Goal: Information Seeking & Learning: Learn about a topic

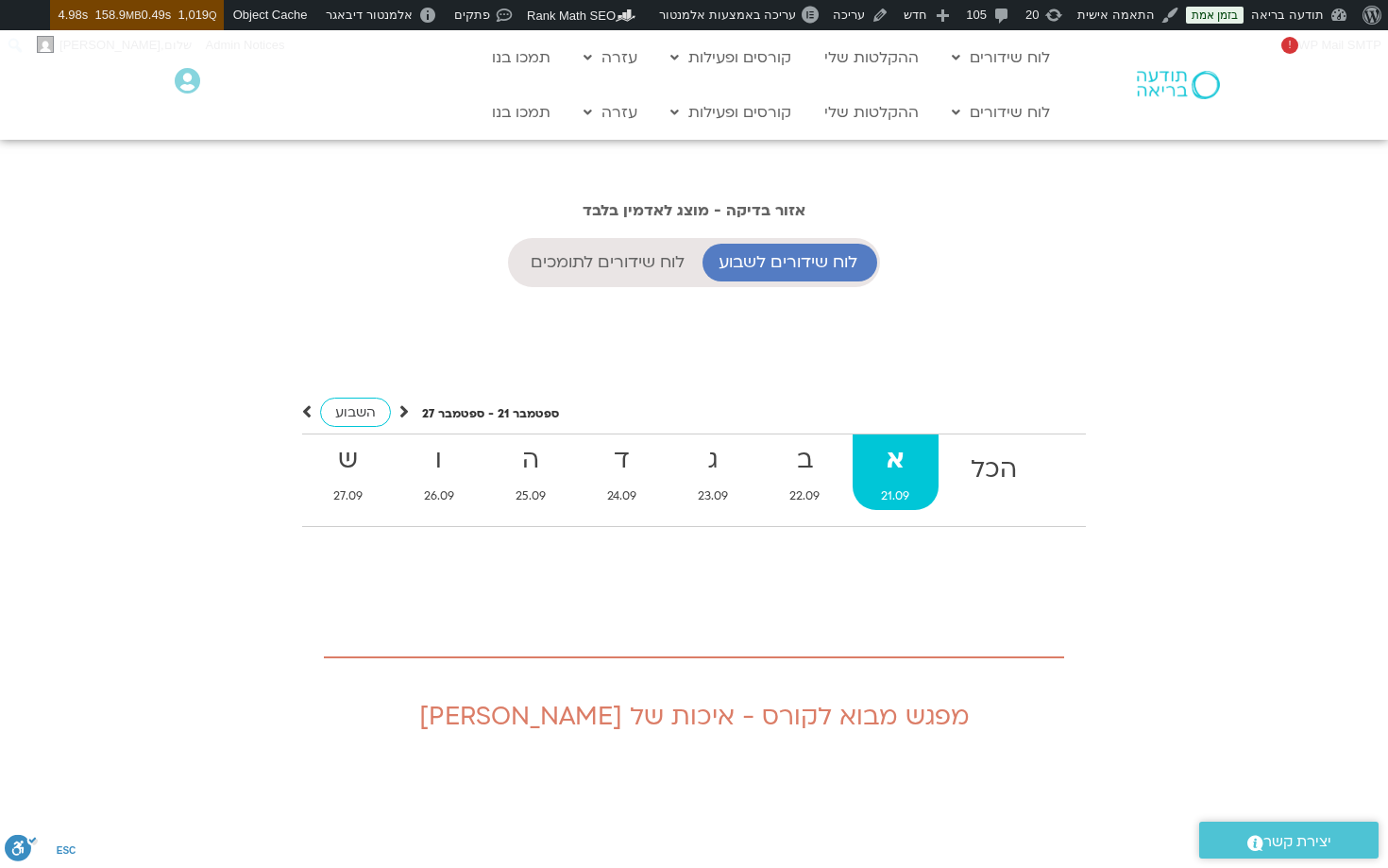
scroll to position [1721, 0]
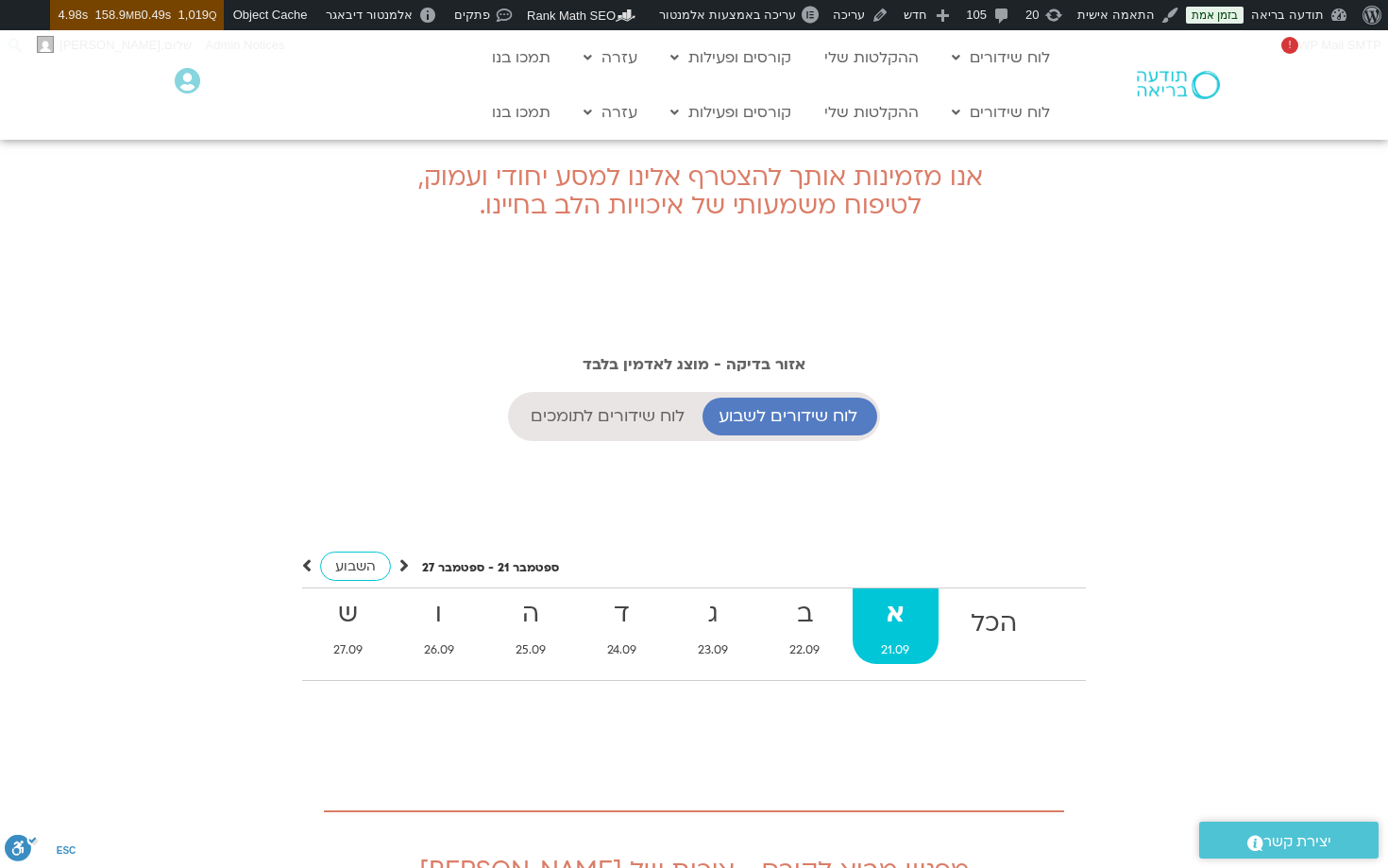
click at [758, 587] on ul "הכל א 21.09 ב 22.09 ג 23.09 ד 24.09 ה 25.09 ו 26.09 ש 27.09" at bounding box center [694, 633] width 784 height 93
click at [789, 588] on link "ב 22.09" at bounding box center [805, 626] width 88 height 75
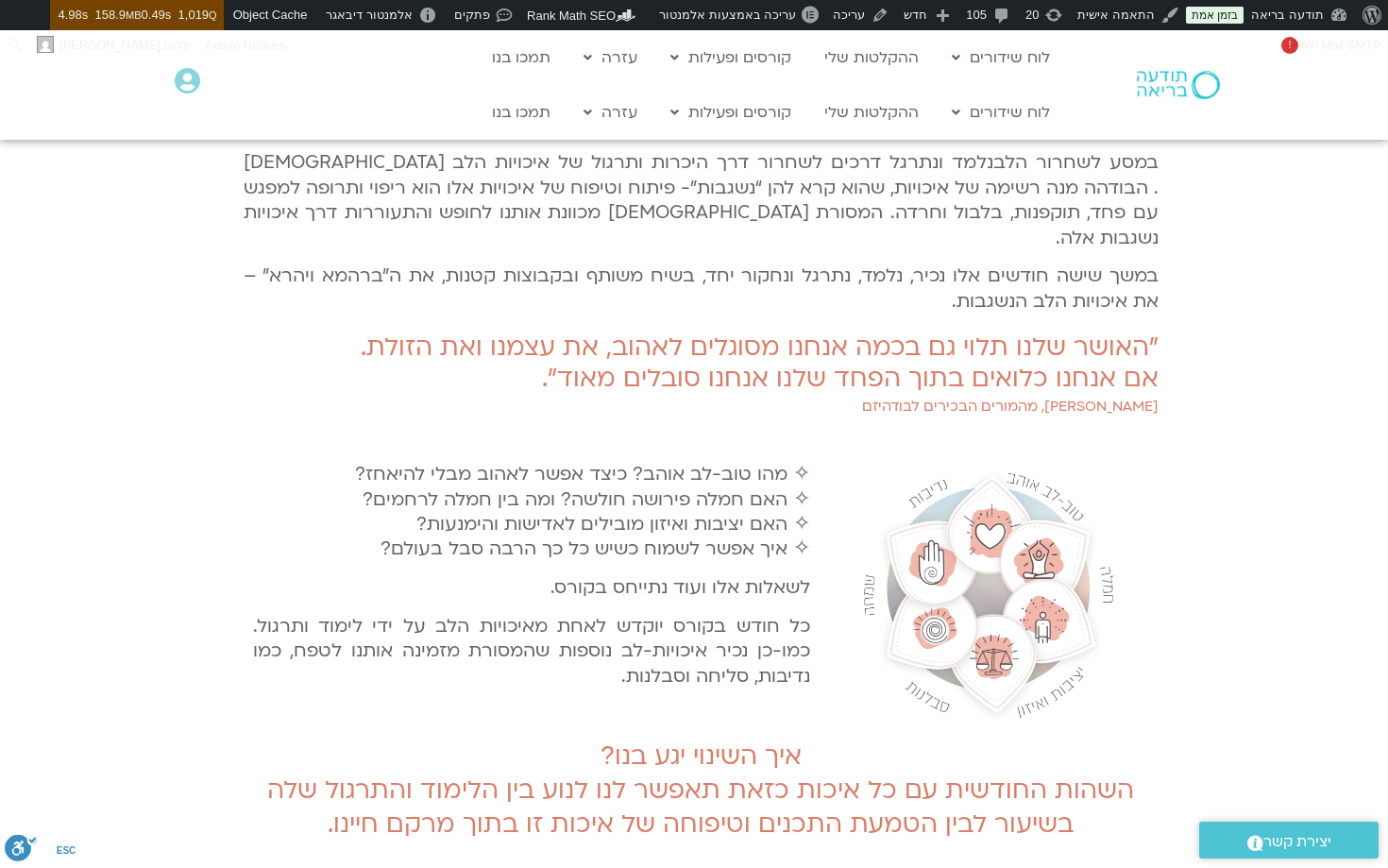
scroll to position [0, 0]
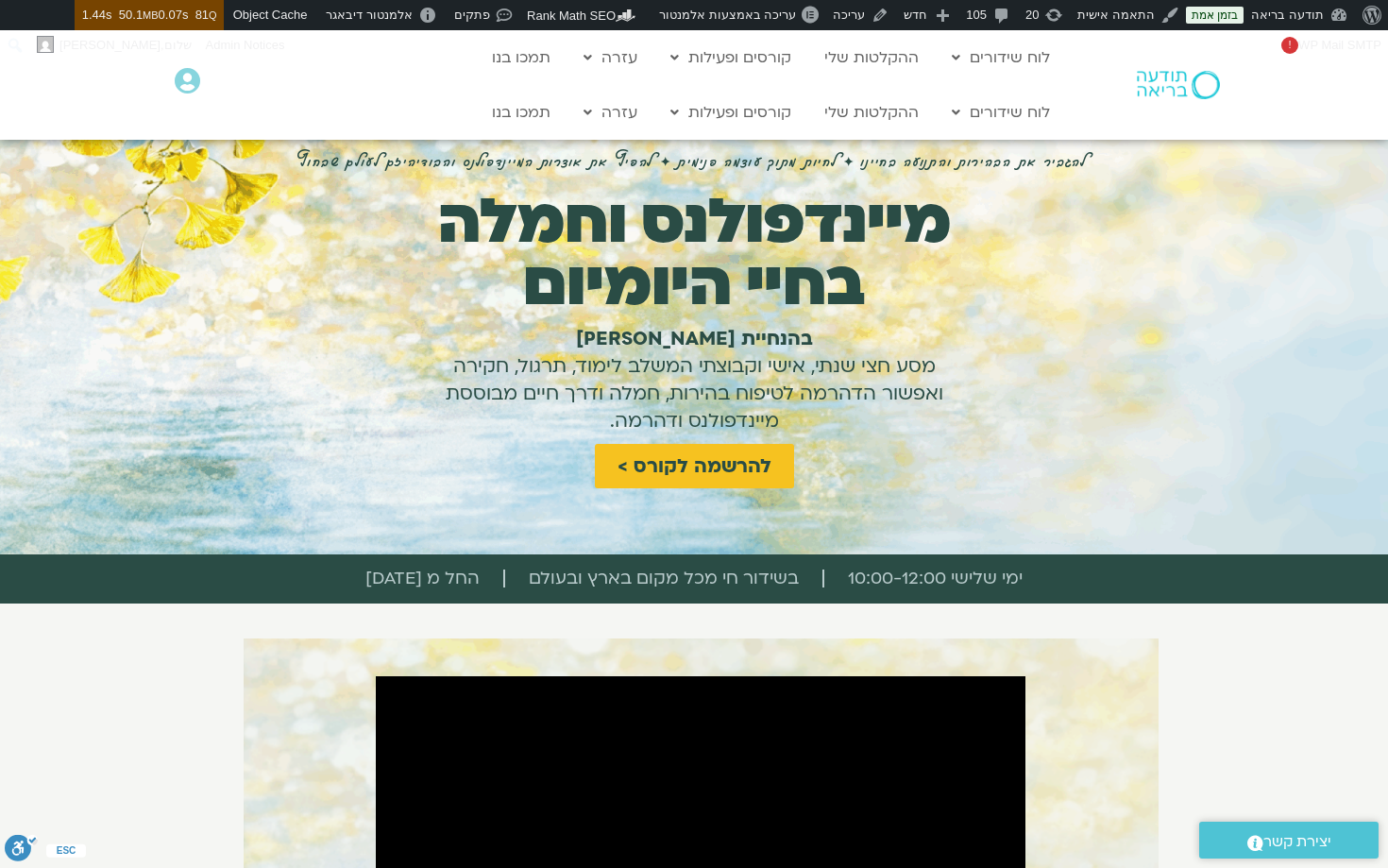
click at [574, 164] on h6 "להגביר את הבהירות והתנועה בחיינו ✦ לחיות מתוך עוצמה פנימית ✦ להפיץ את אוצרות המ…" at bounding box center [694, 160] width 1015 height 24
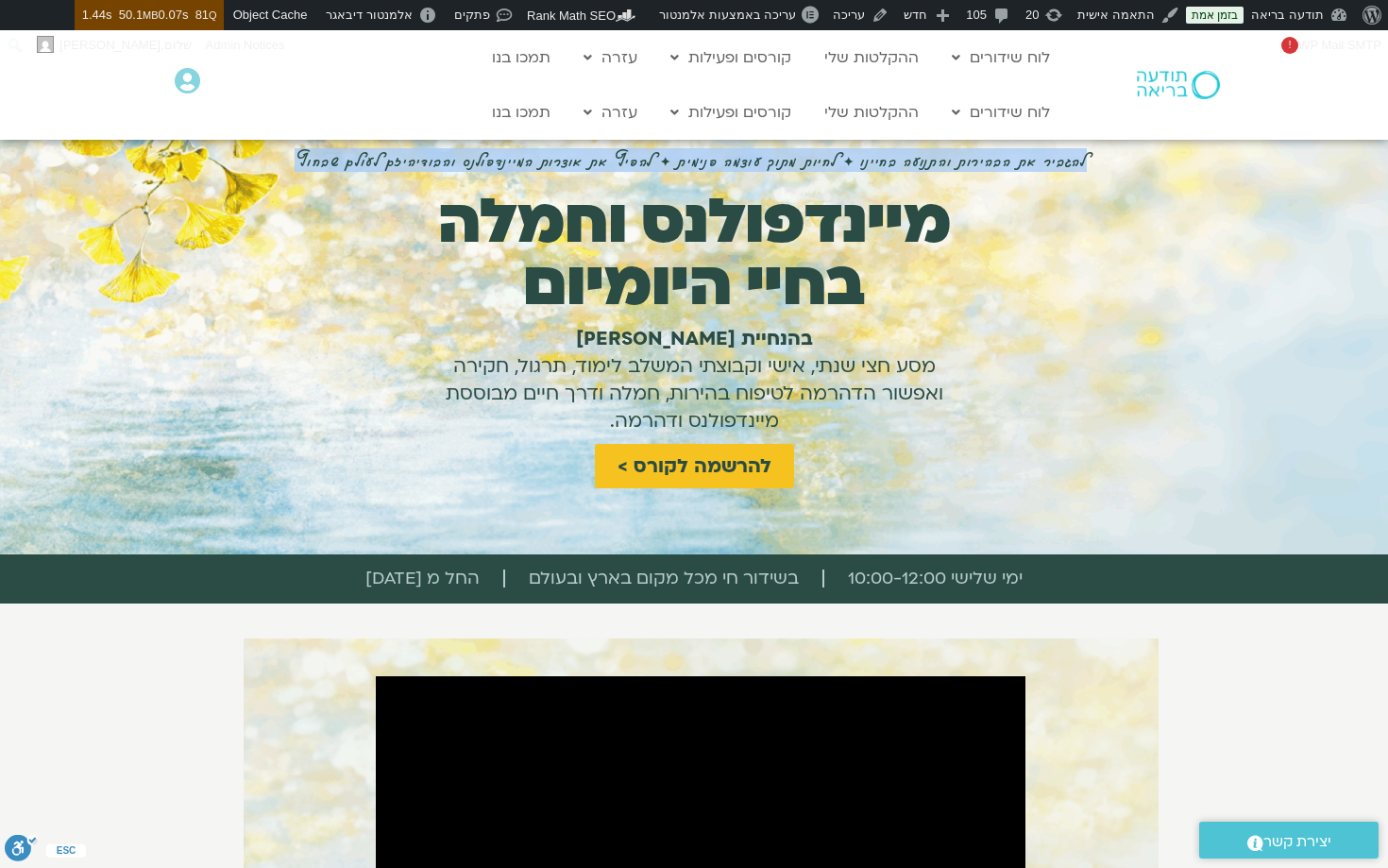
click at [574, 164] on h6 "להגביר את הבהירות והתנועה בחיינו ✦ לחיות מתוך עוצמה פנימית ✦ להפיץ את אוצרות המ…" at bounding box center [694, 160] width 1015 height 24
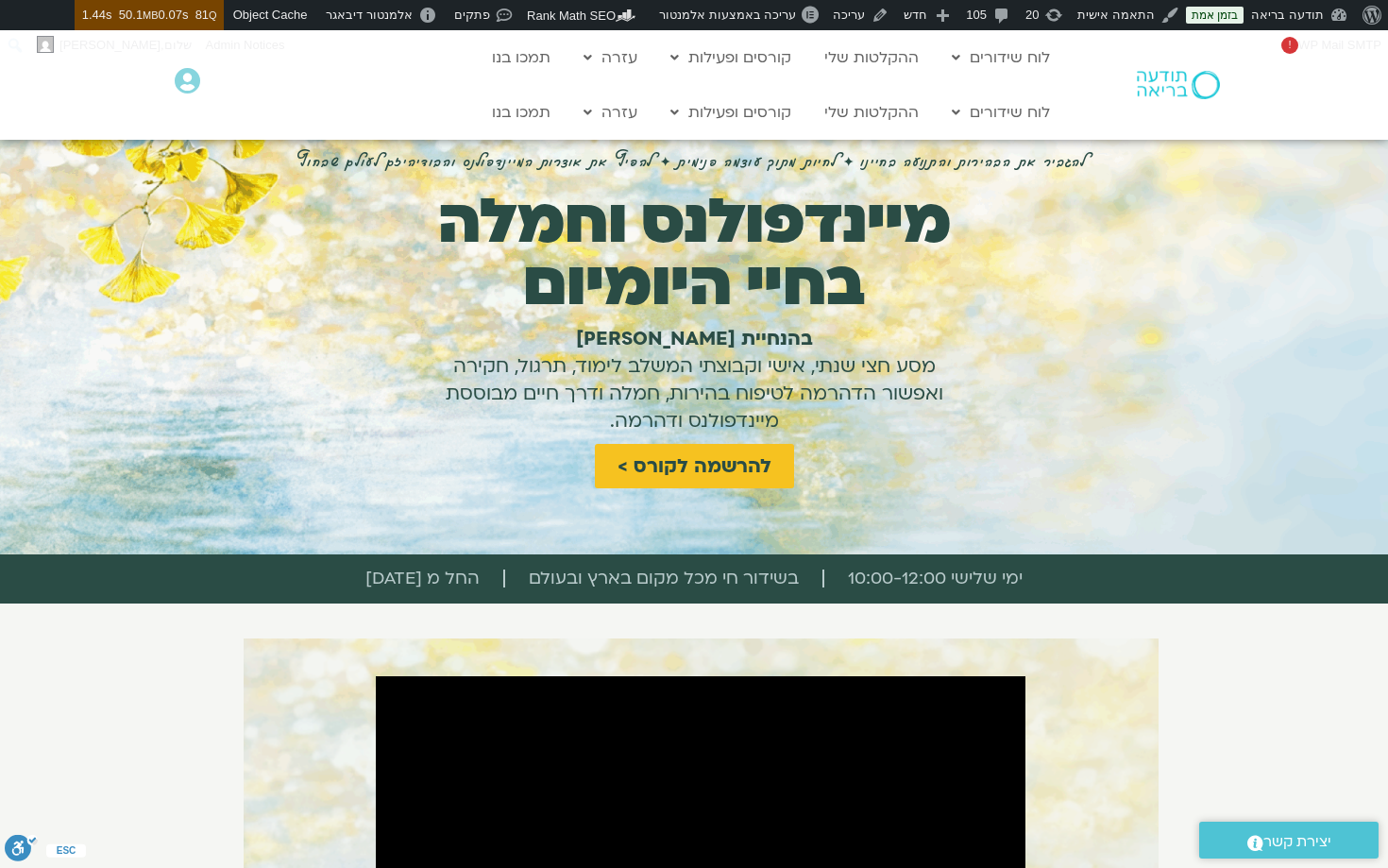
click at [1120, 323] on div "להגביר את הבהירות והתנועה בחיינו ✦ לחיות מתוך עוצמה פנימית ✦ להפיץ את אוצרות המ…" at bounding box center [694, 341] width 1015 height 387
click at [836, 160] on h6 "להגביר את הבהירות והתנועה בחיינו ✦ לחיות מתוך עוצמה פנימית ✦ להפיץ את אוצרות המ…" at bounding box center [694, 160] width 1015 height 24
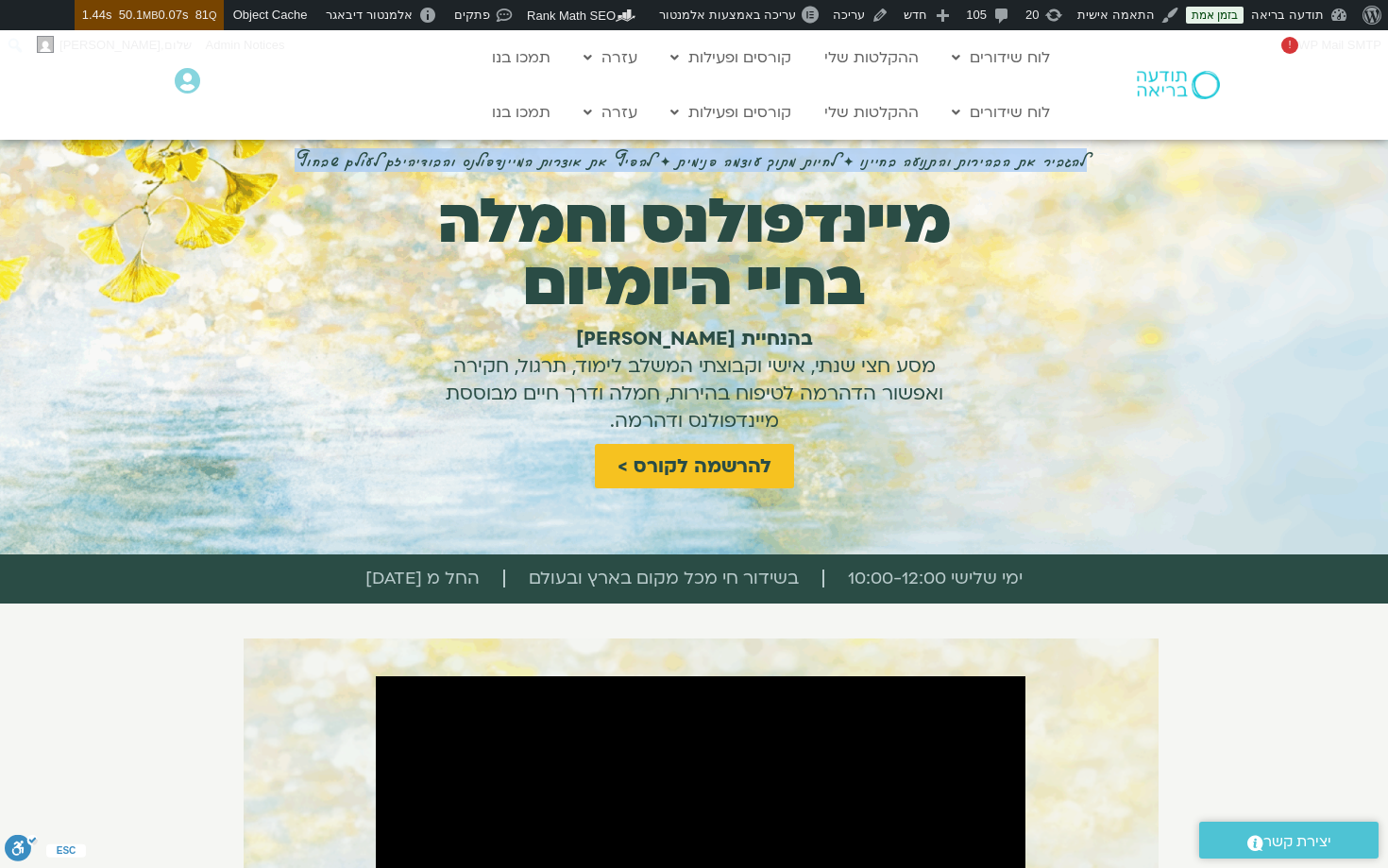
click at [836, 160] on h6 "להגביר את הבהירות והתנועה בחיינו ✦ לחיות מתוך עוצמה פנימית ✦ להפיץ את אוצרות המ…" at bounding box center [694, 160] width 1015 height 24
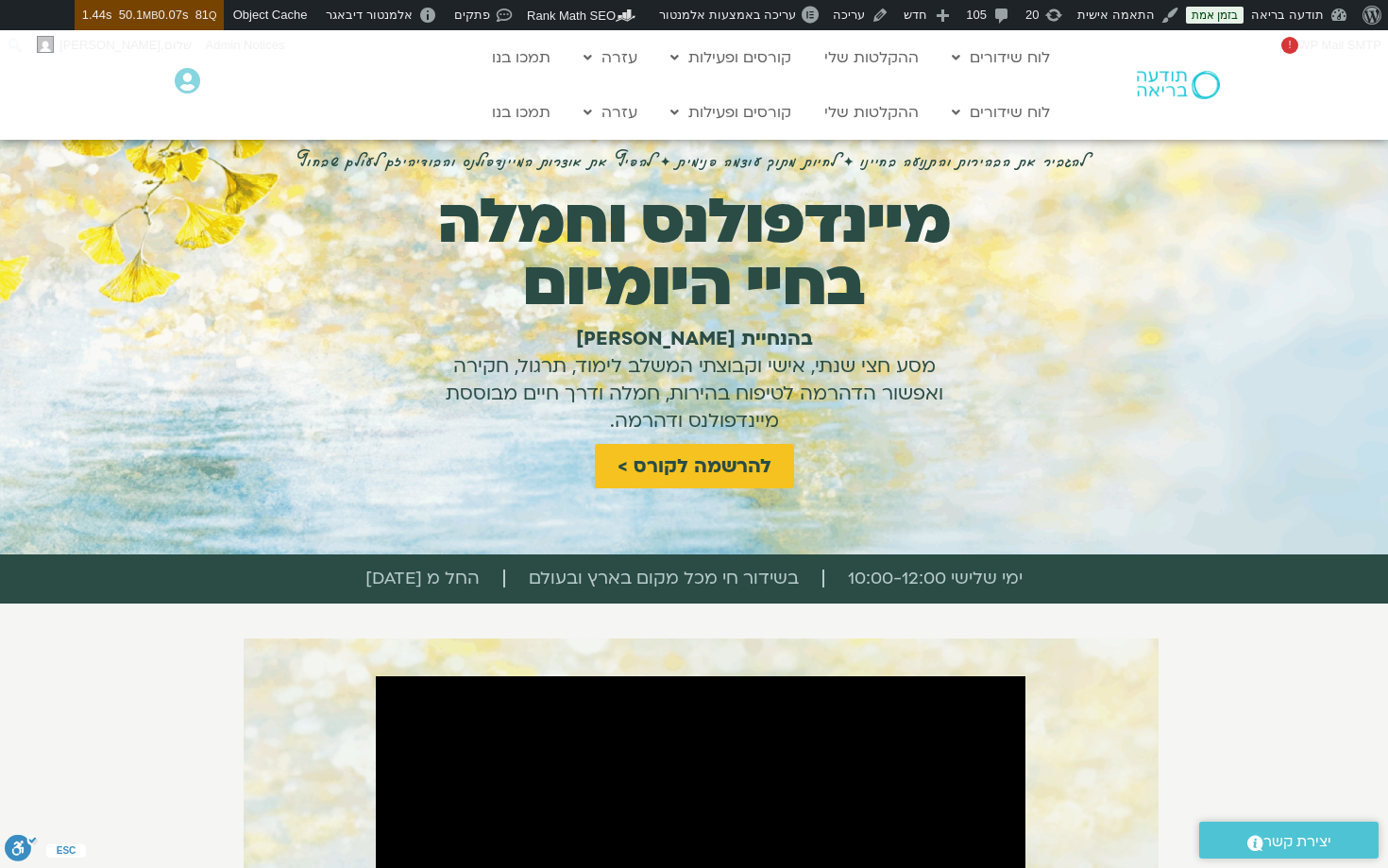
click at [886, 338] on h1 "בהנחיית אלה טולנאי מסע חצי שנתי, אישי וקבוצתי המשלב לימוד, תרגול, חקירה ואפשור …" at bounding box center [694, 379] width 529 height 110
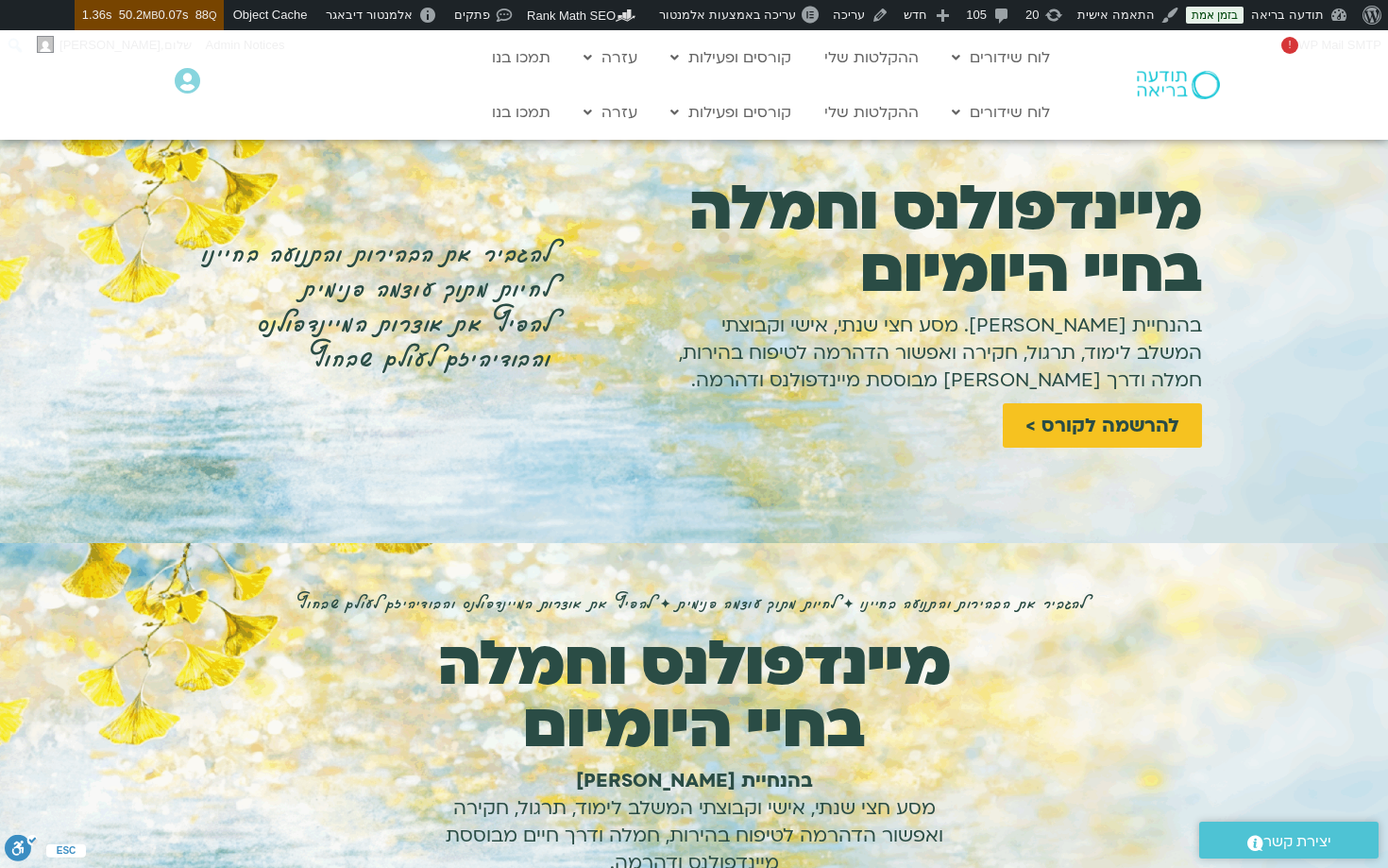
click at [787, 565] on section "להגביר את הבהירות והתנועה בחיינו ✦ לחיות מתוך עוצמה פנימית ✦ להפיץ את אוצרות המ…" at bounding box center [694, 770] width 1388 height 453
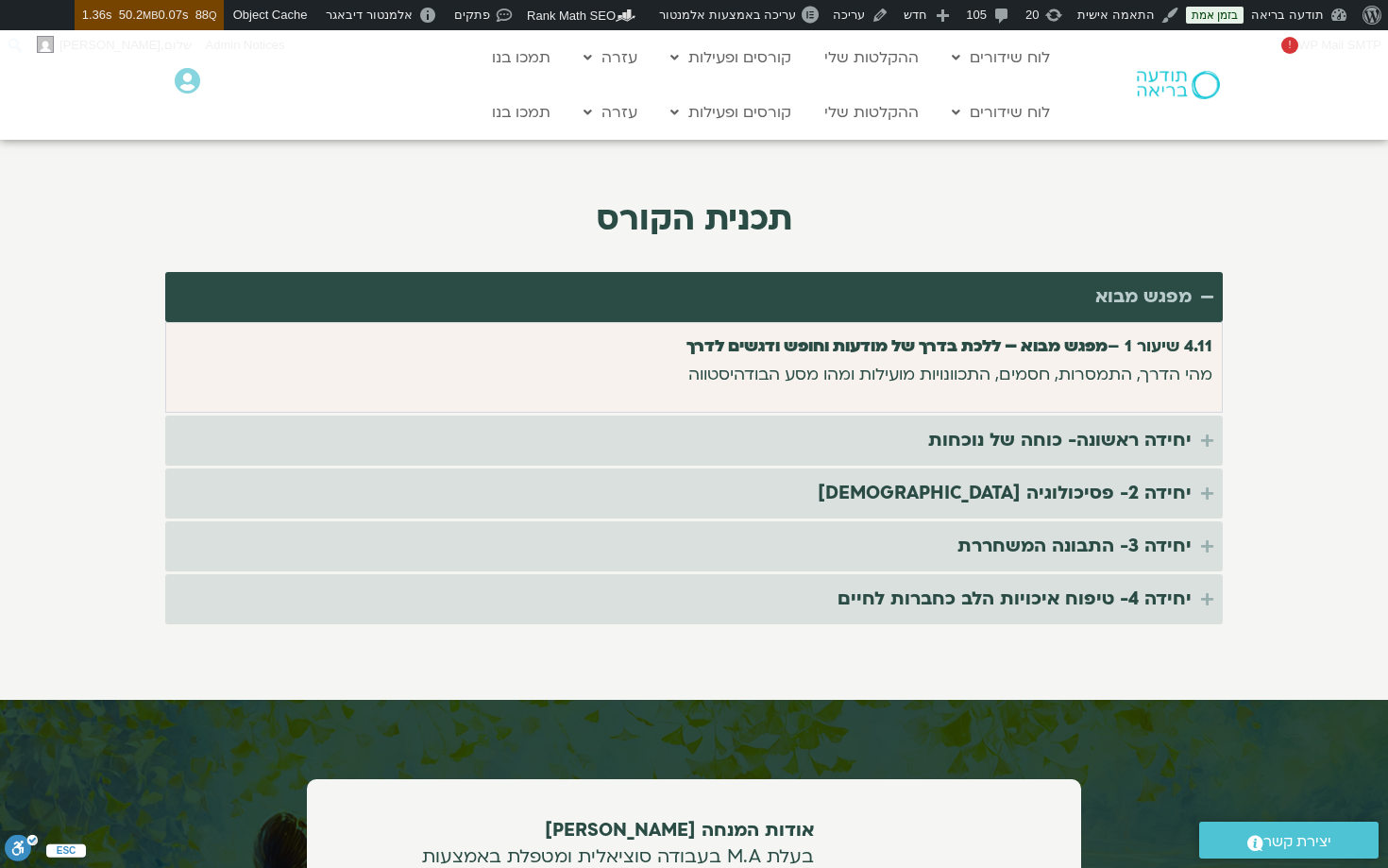
scroll to position [3926, 0]
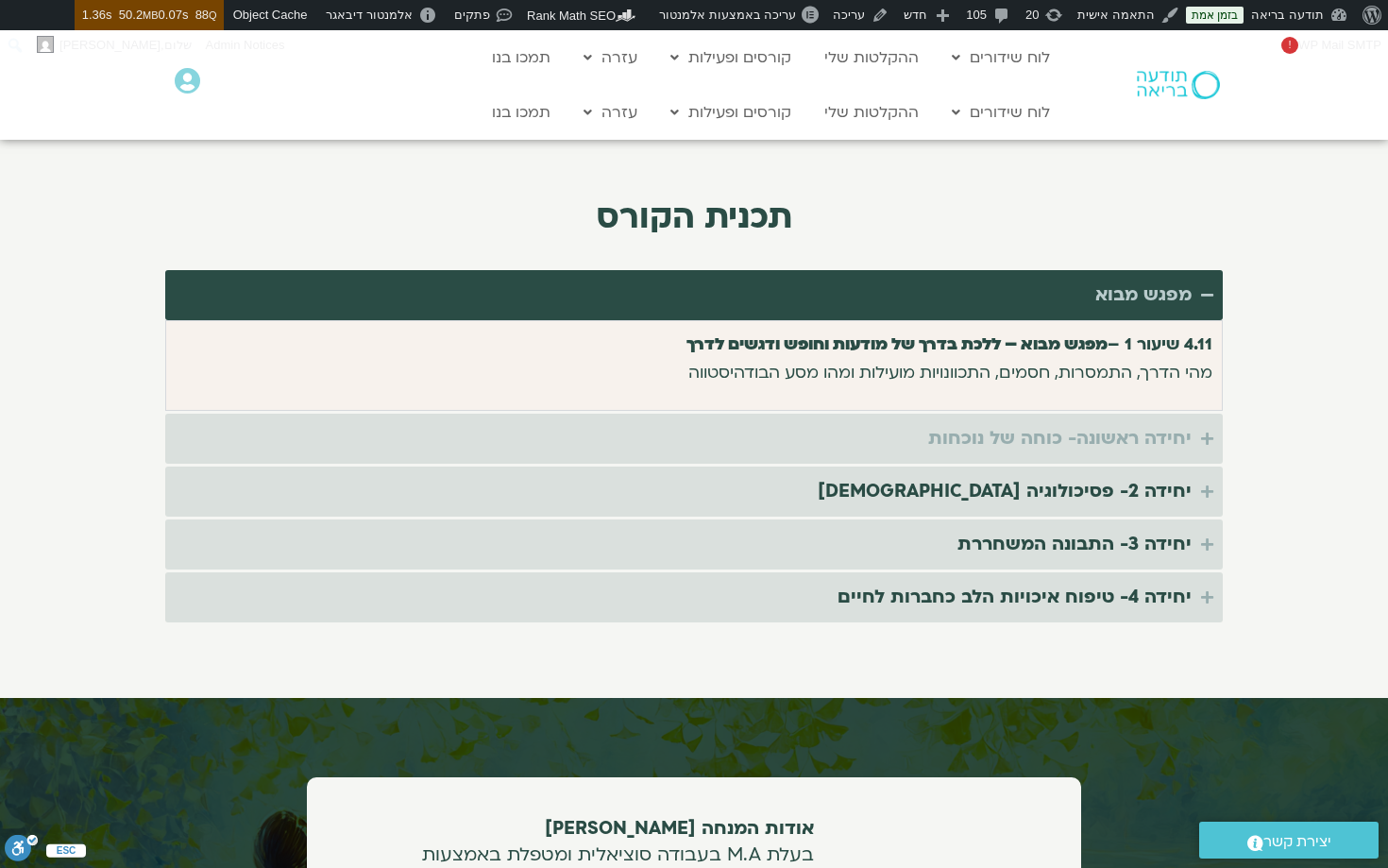
click at [998, 423] on div "יחידה ראשונה- כוחה של נוכחות" at bounding box center [1060, 437] width 263 height 31
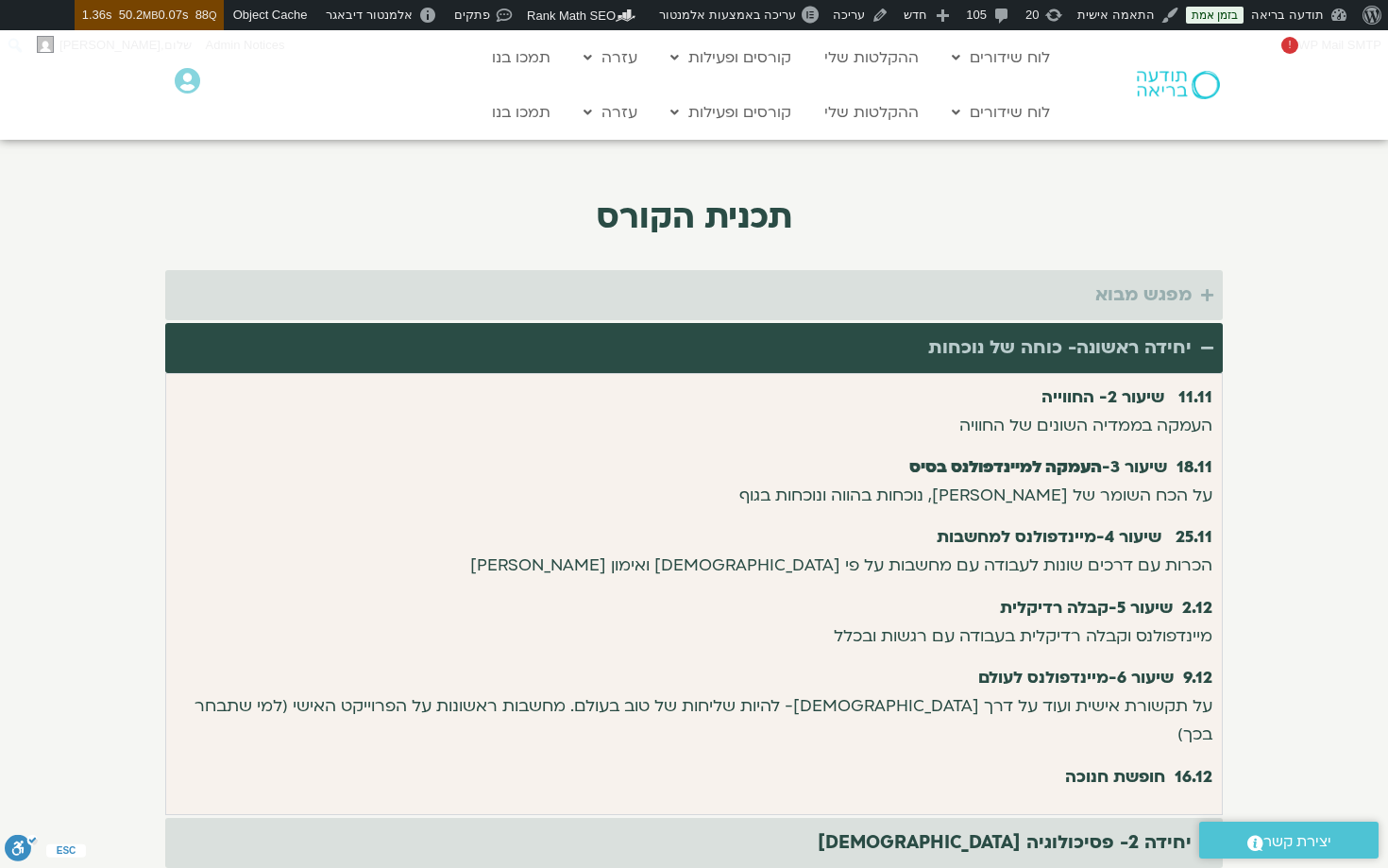
click at [1123, 279] on div "מפגש מבוא" at bounding box center [1143, 294] width 96 height 31
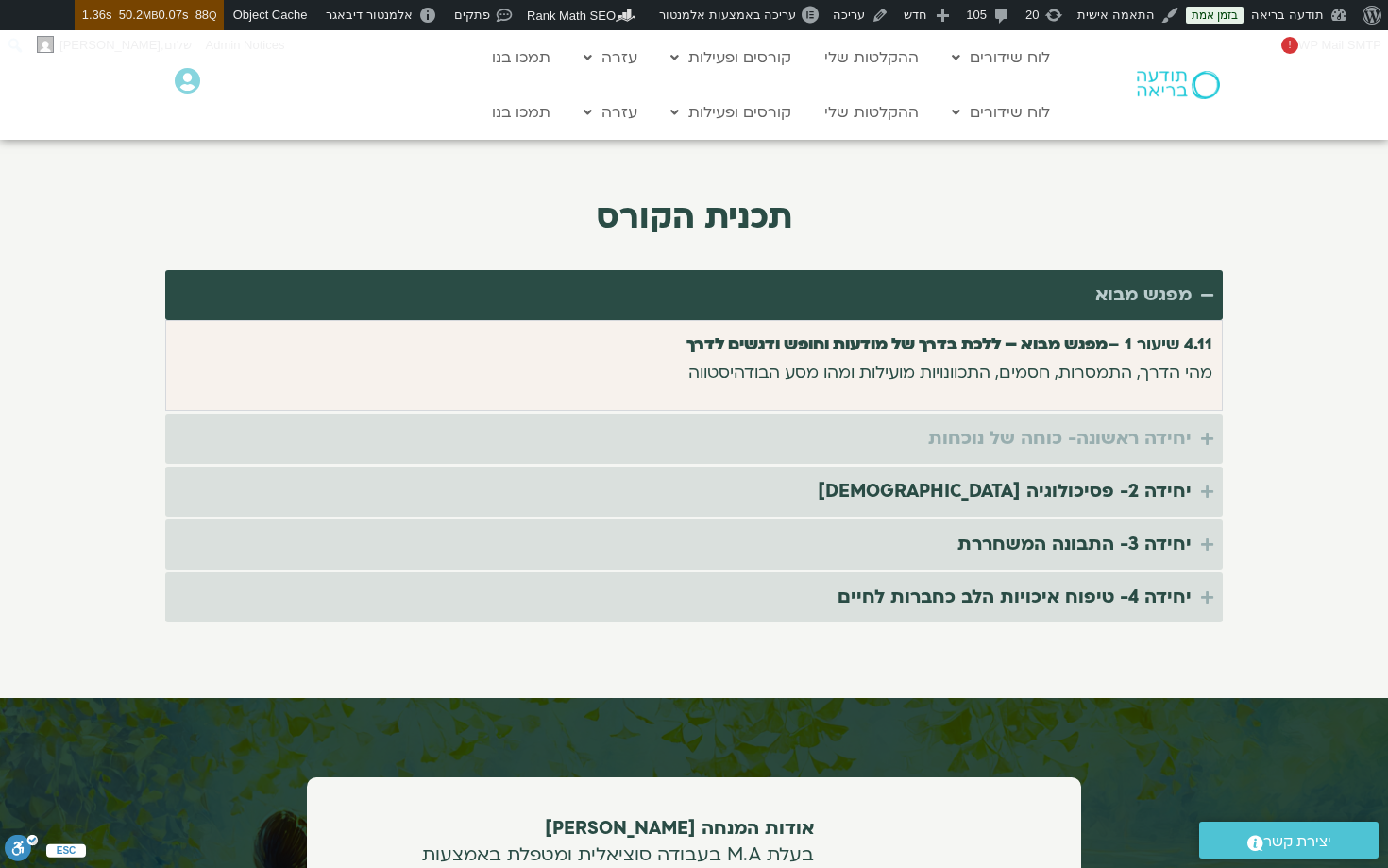
click at [1096, 423] on div "יחידה ראשונה- כוחה של נוכחות" at bounding box center [1060, 437] width 263 height 31
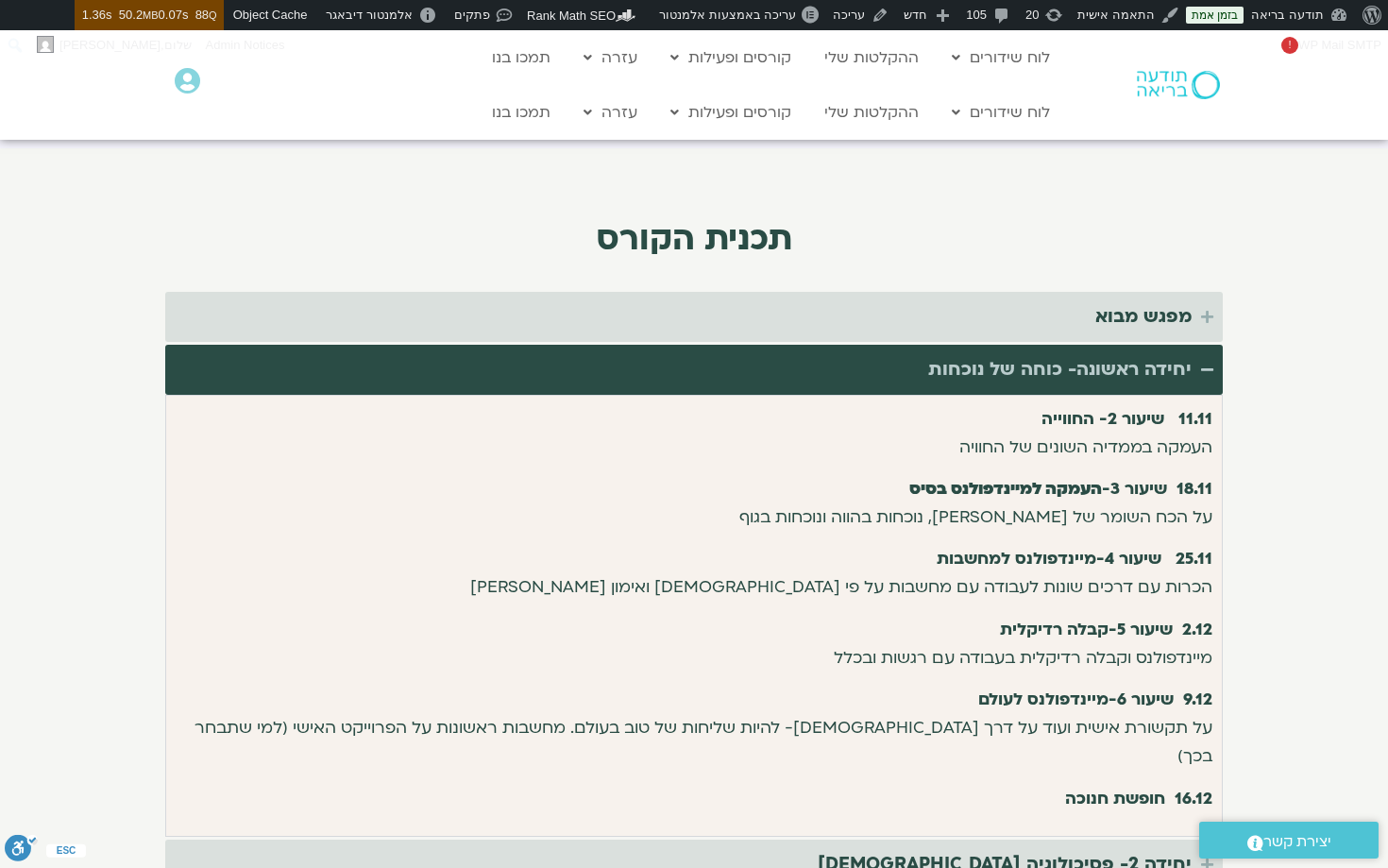
scroll to position [3913, 0]
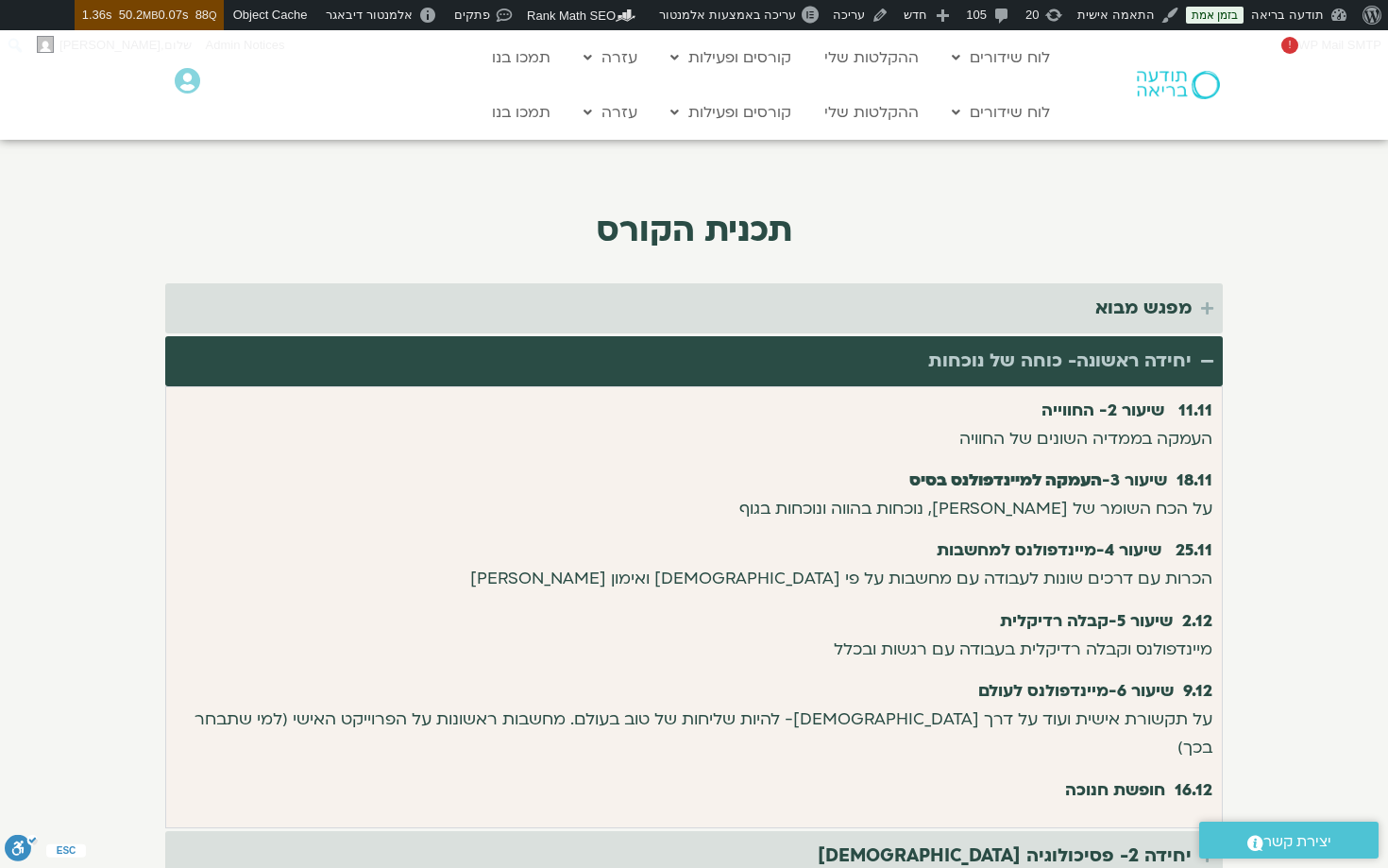
click at [1082, 345] on div "יחידה ראשונה- כוחה של נוכחות" at bounding box center [1060, 360] width 263 height 31
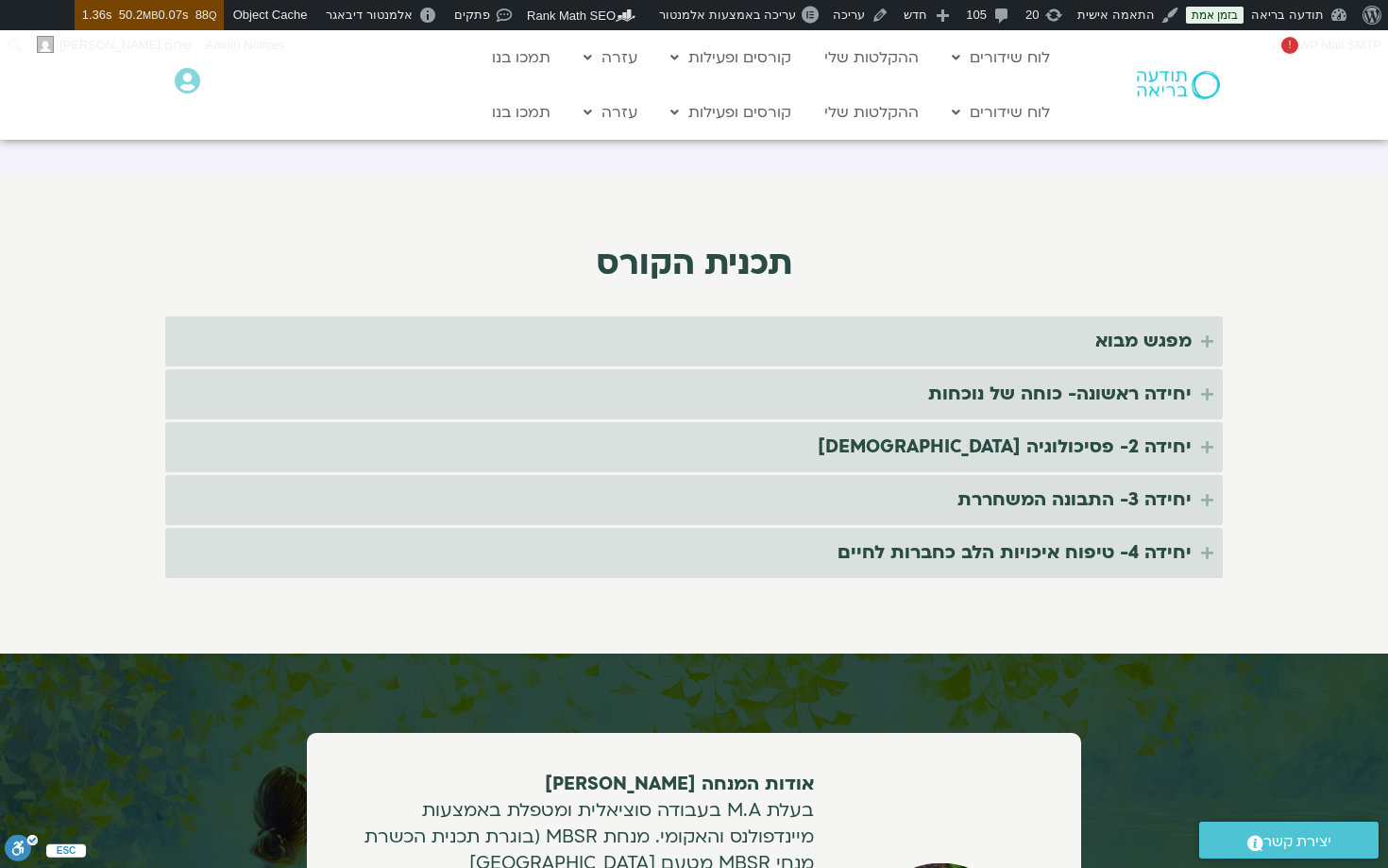
scroll to position [3885, 0]
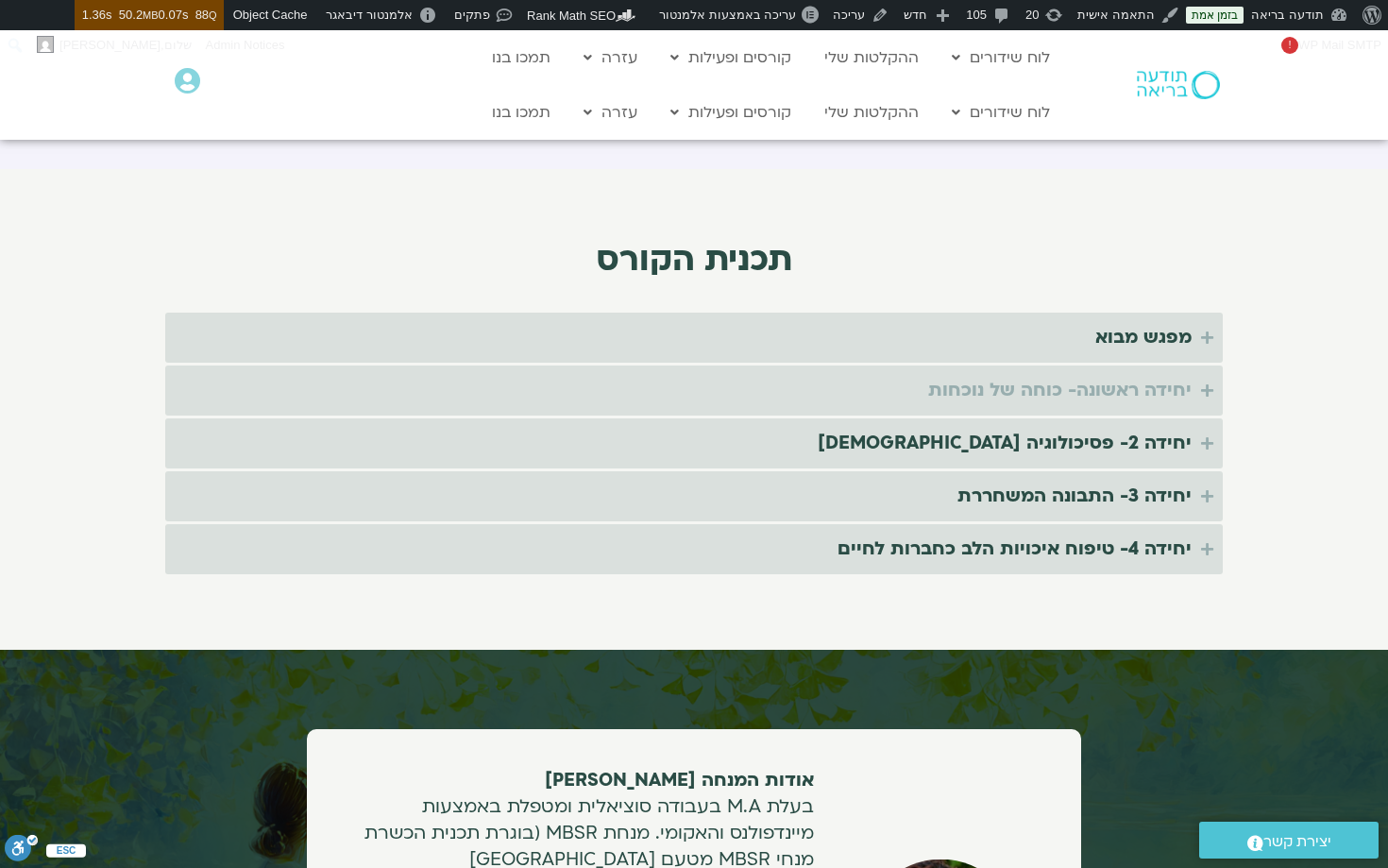
click at [973, 375] on div "יחידה ראשונה- כוחה של נוכחות" at bounding box center [1060, 390] width 263 height 31
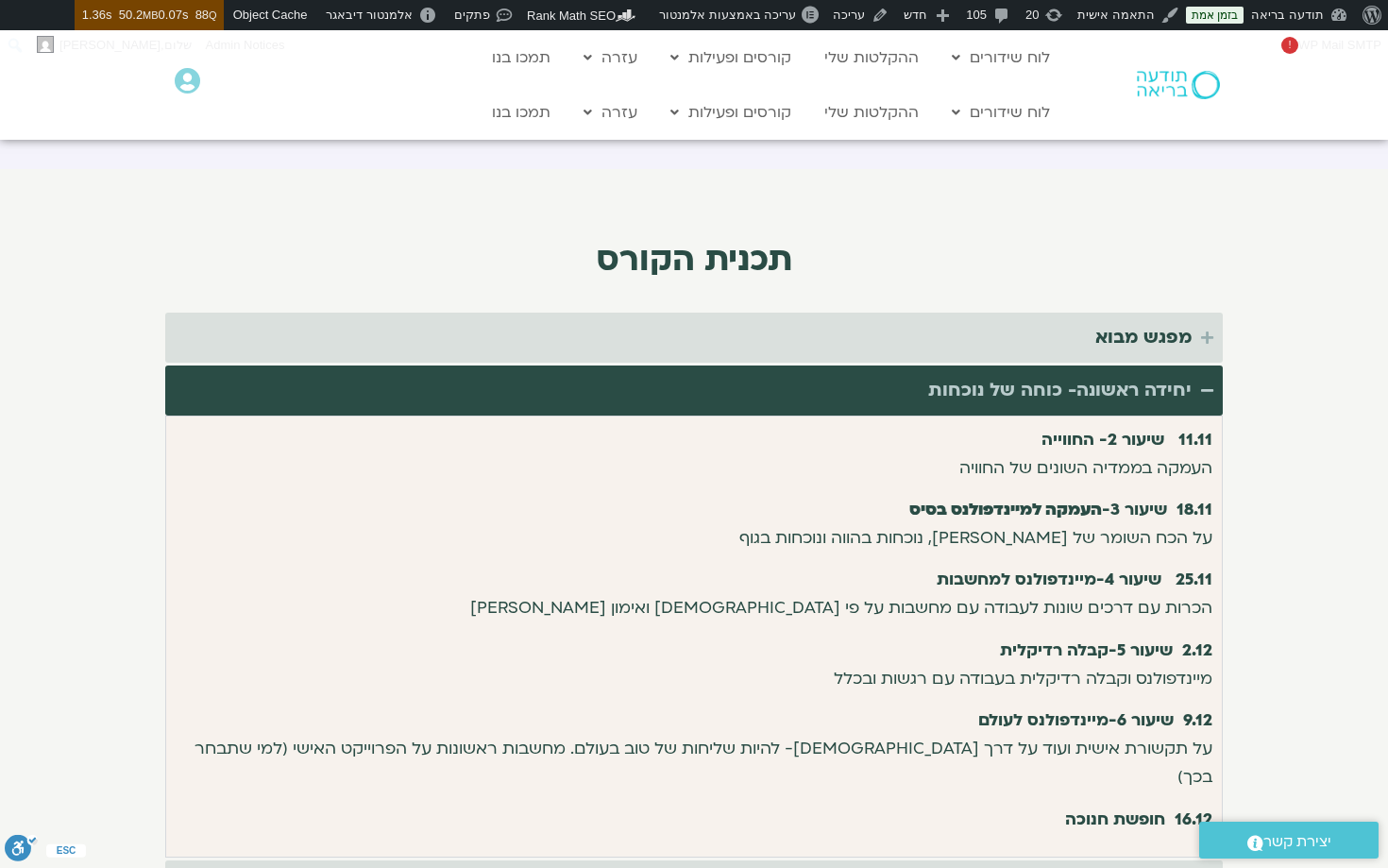
click at [972, 375] on div "יחידה ראשונה- כוחה של נוכחות" at bounding box center [1060, 390] width 263 height 31
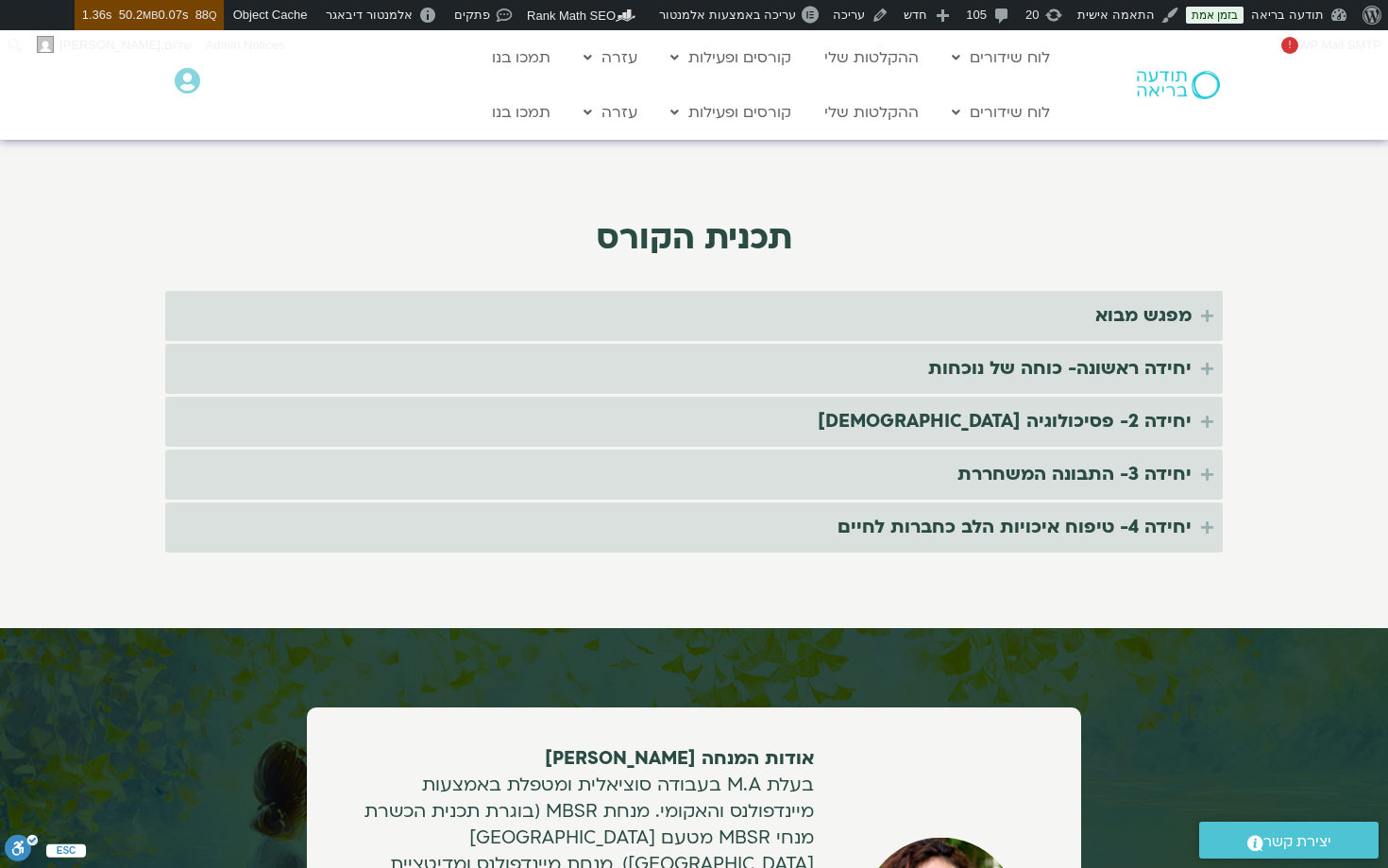
scroll to position [3849, 0]
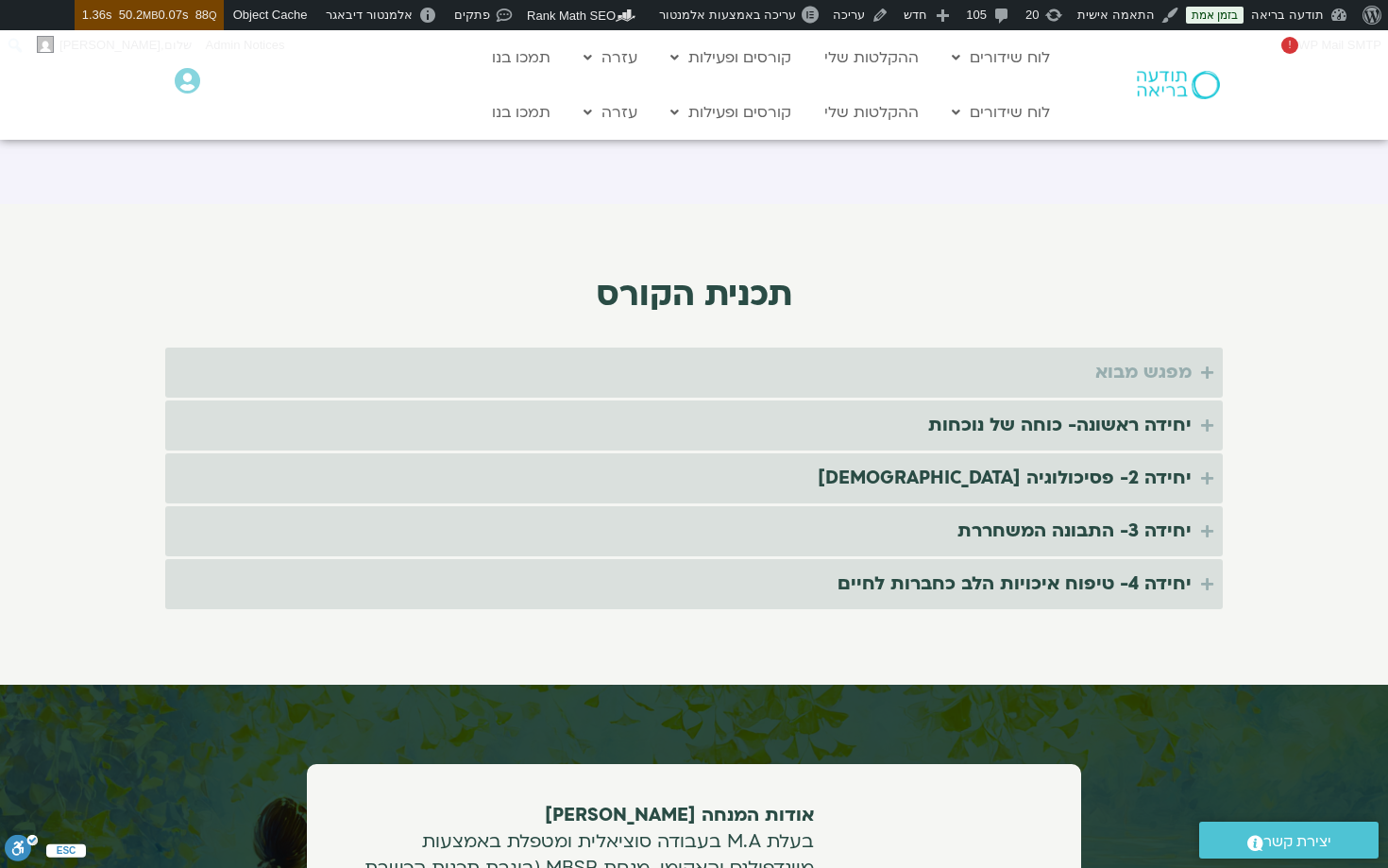
click at [1149, 357] on div "מפגש מבוא" at bounding box center [1143, 372] width 96 height 31
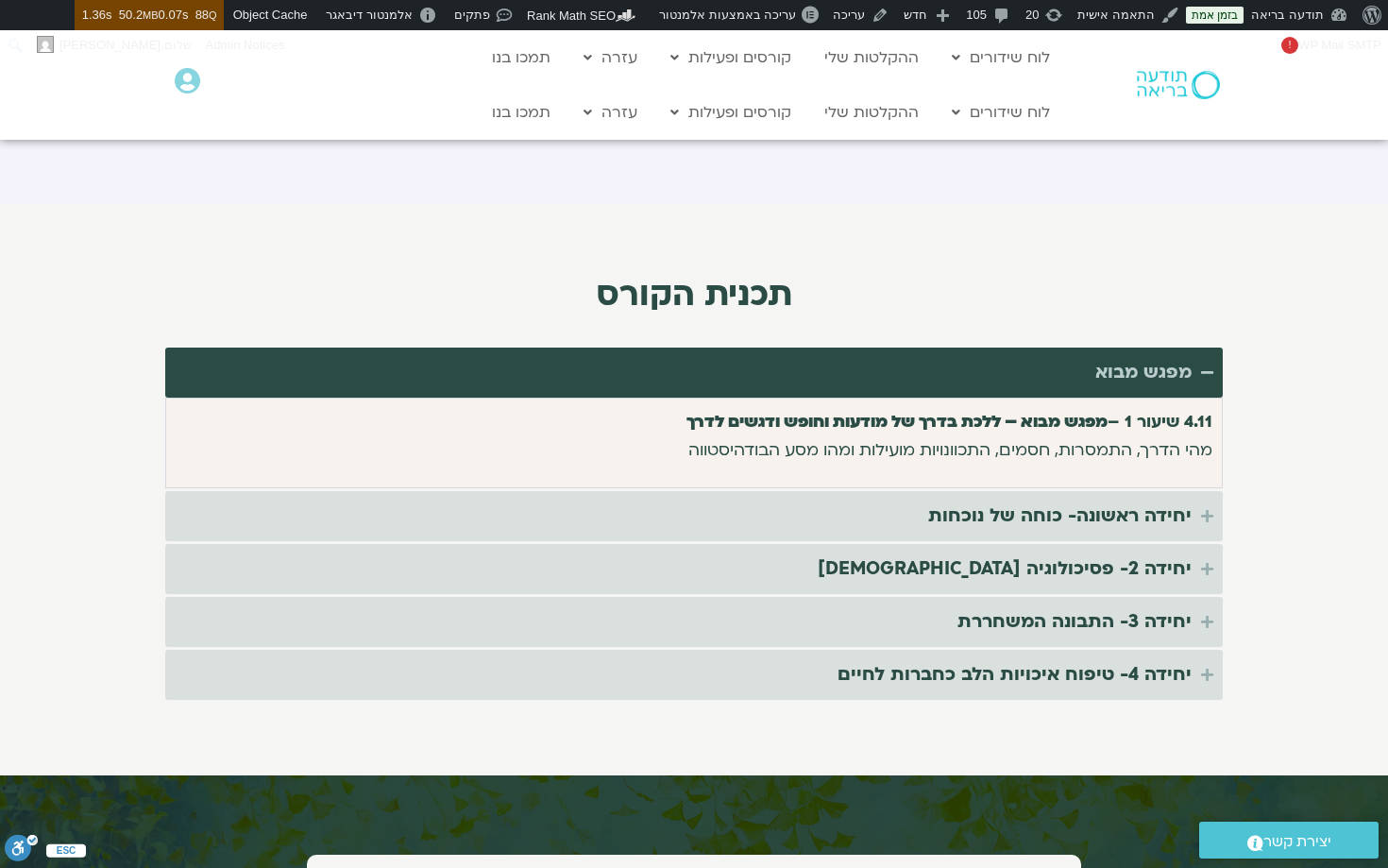
click at [1149, 357] on div "מפגש מבוא" at bounding box center [1143, 372] width 96 height 31
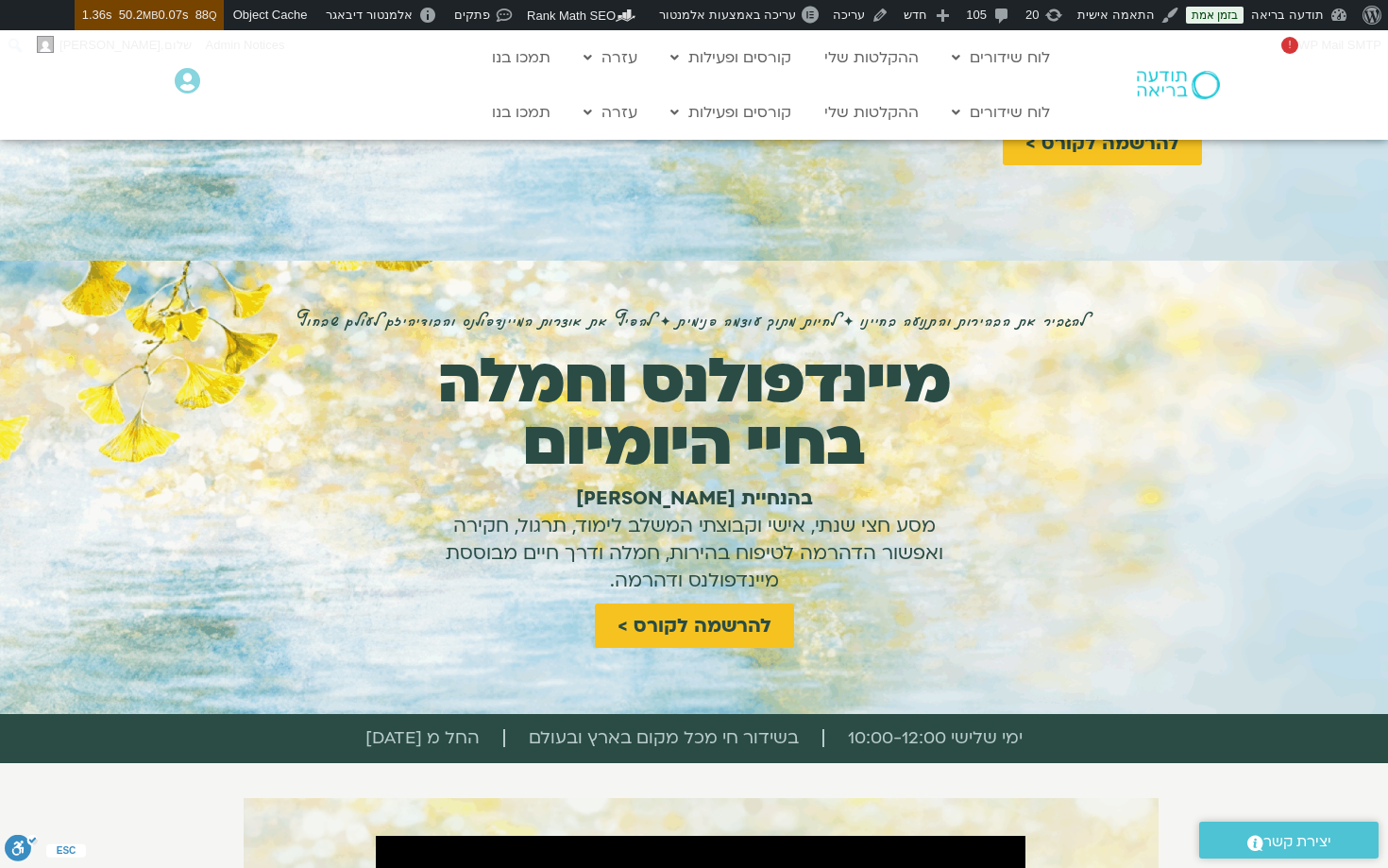
scroll to position [0, 0]
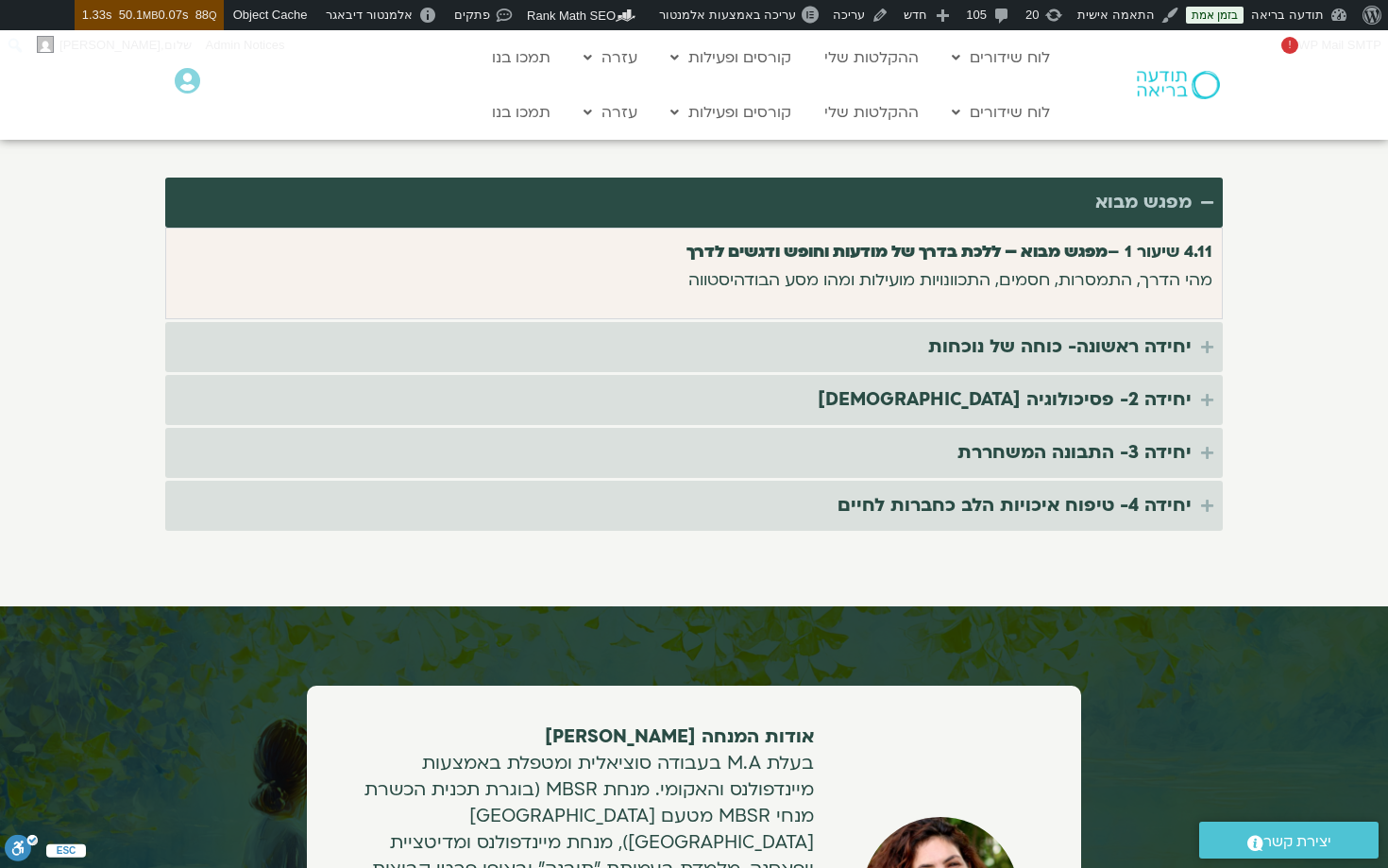
scroll to position [3810, 0]
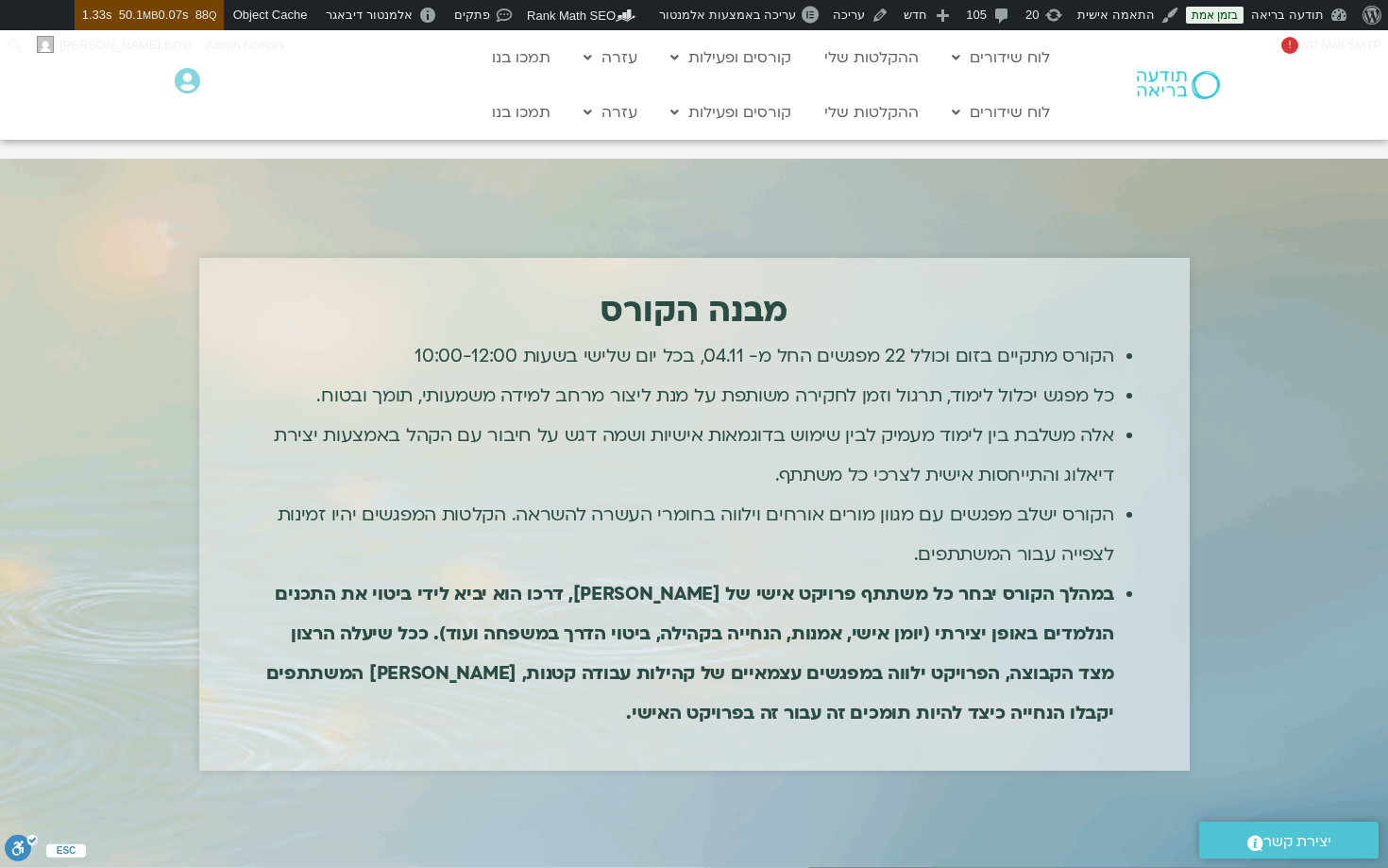
scroll to position [1718, 0]
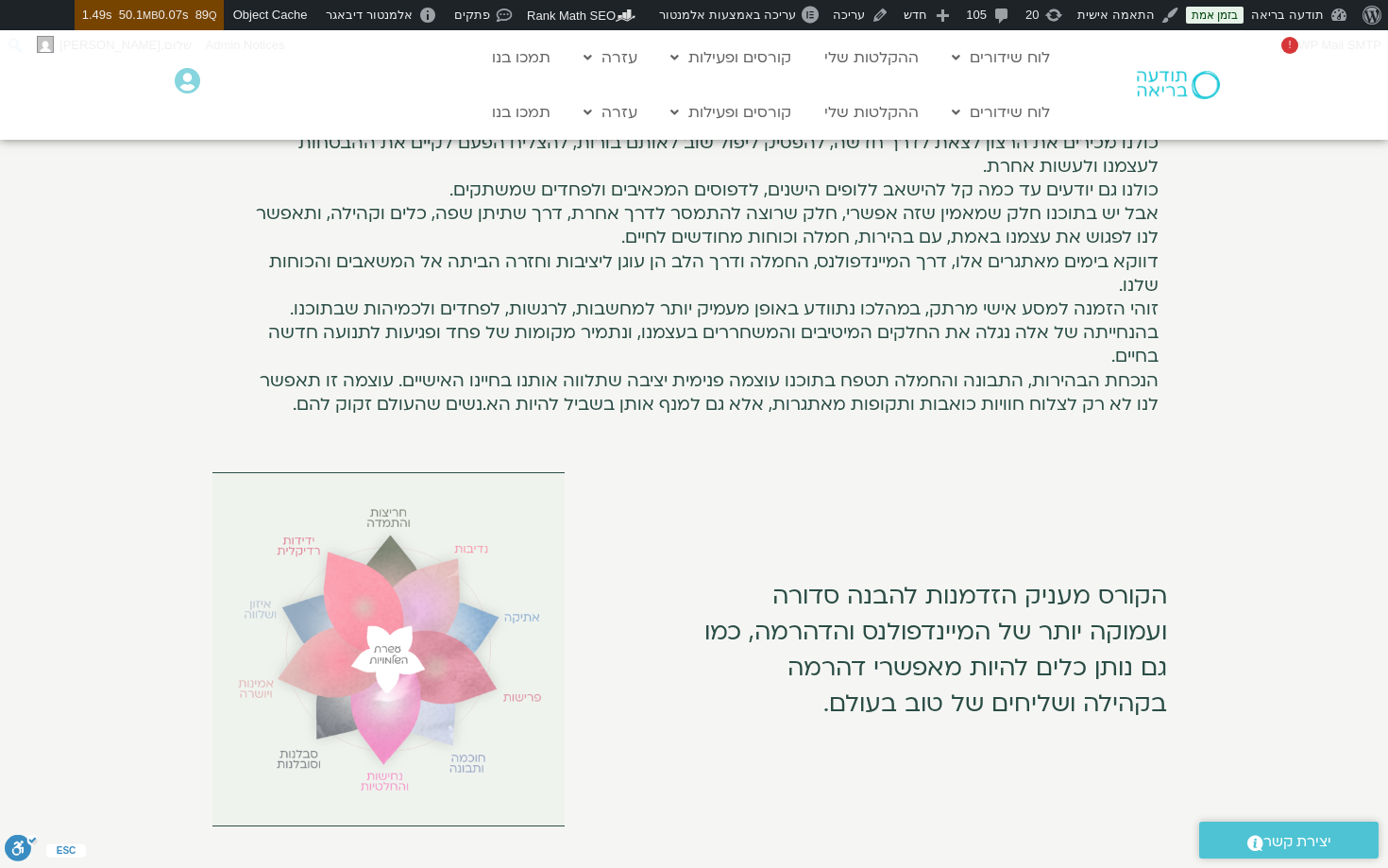
scroll to position [996, 0]
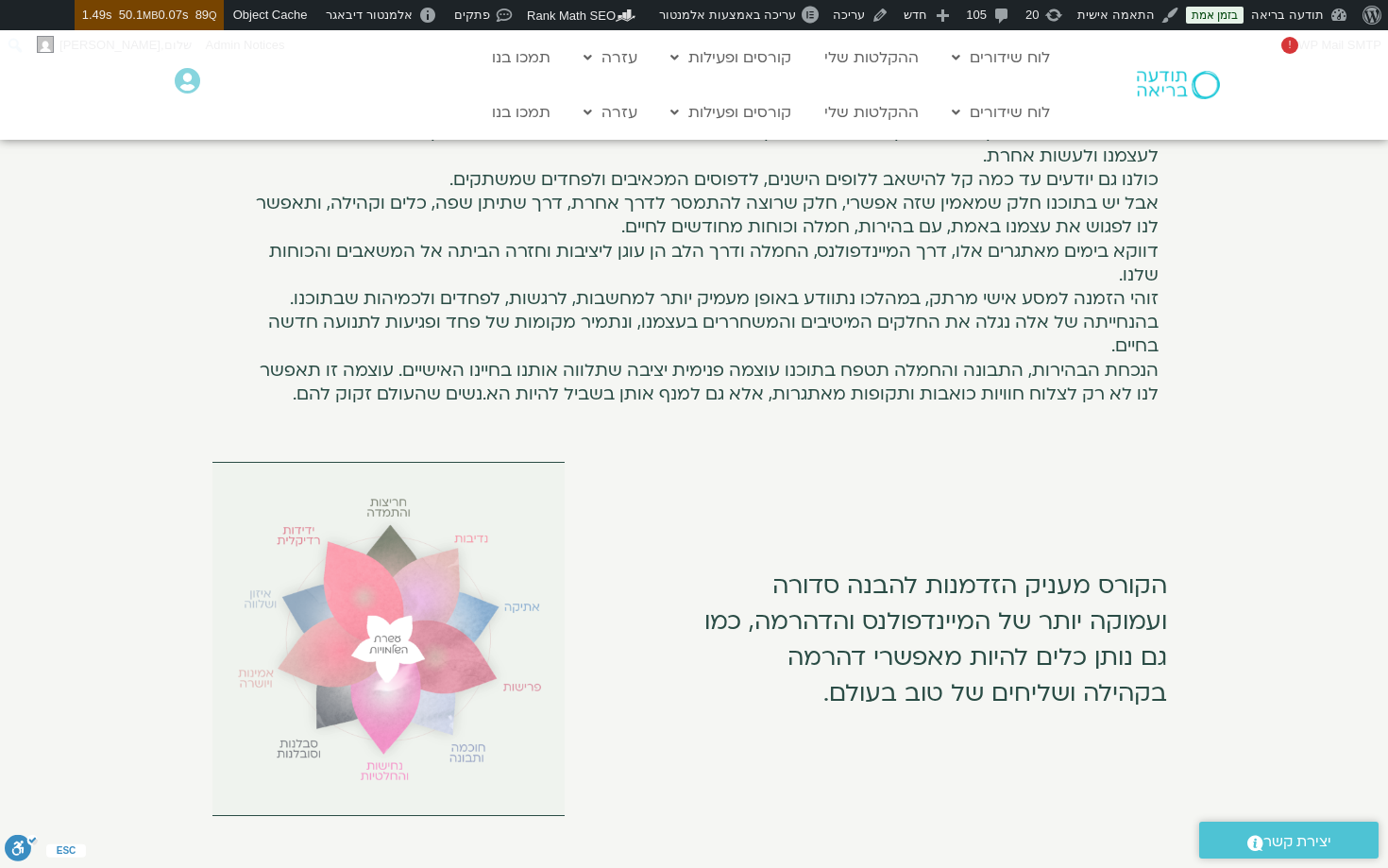
click at [826, 603] on p "הקורס מעניק הזדמנות להבנה סדורה ועמוקה יותר של המיינדפולנס והדהרמה, כמו גם נותן…" at bounding box center [934, 638] width 466 height 144
click at [829, 636] on p "הקורס מעניק הזדמנות להבנה סדורה ועמוקה יותר של המיינדפולנס והדהרמה, כמו גם נותן…" at bounding box center [934, 638] width 466 height 144
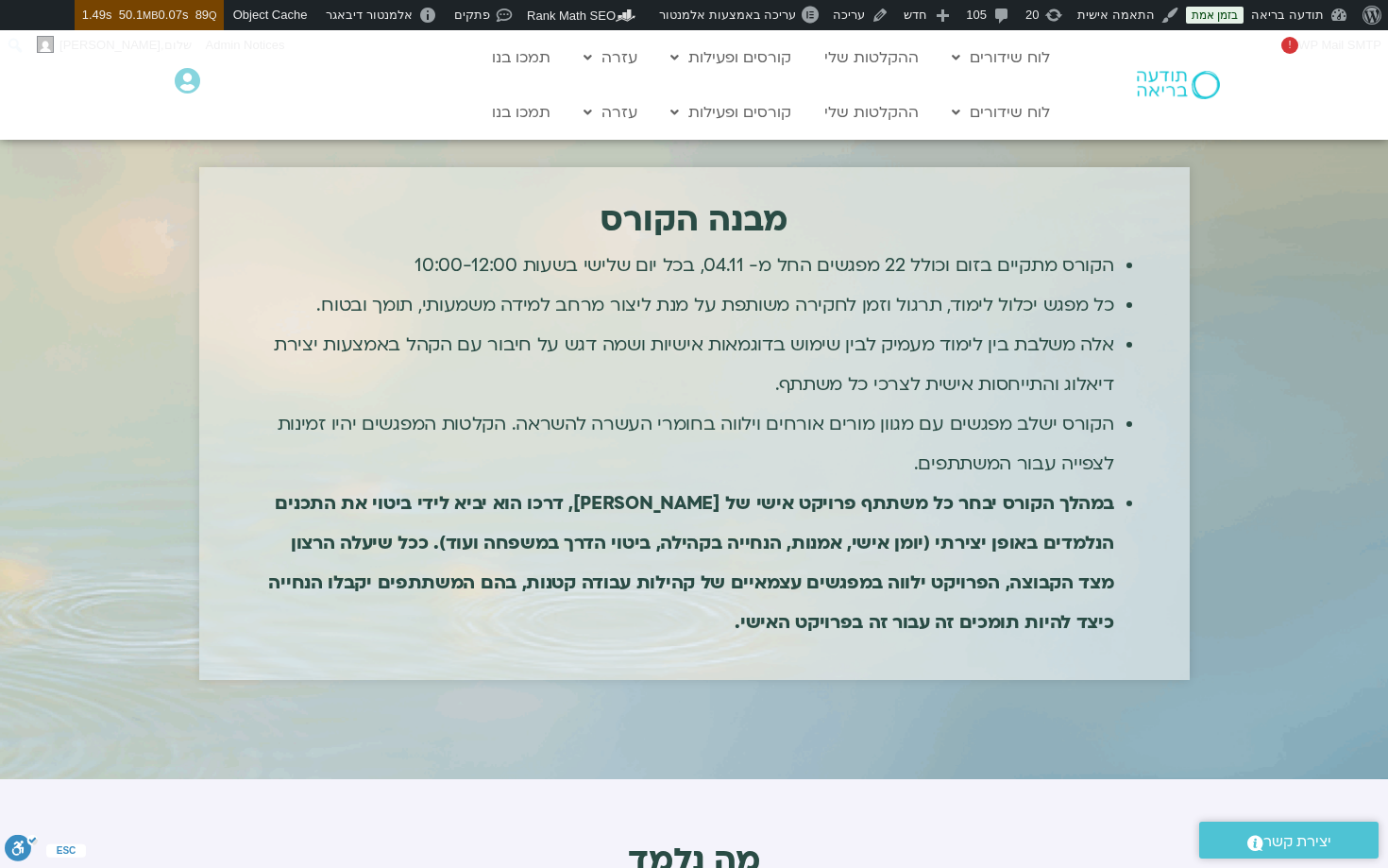
scroll to position [1718, 0]
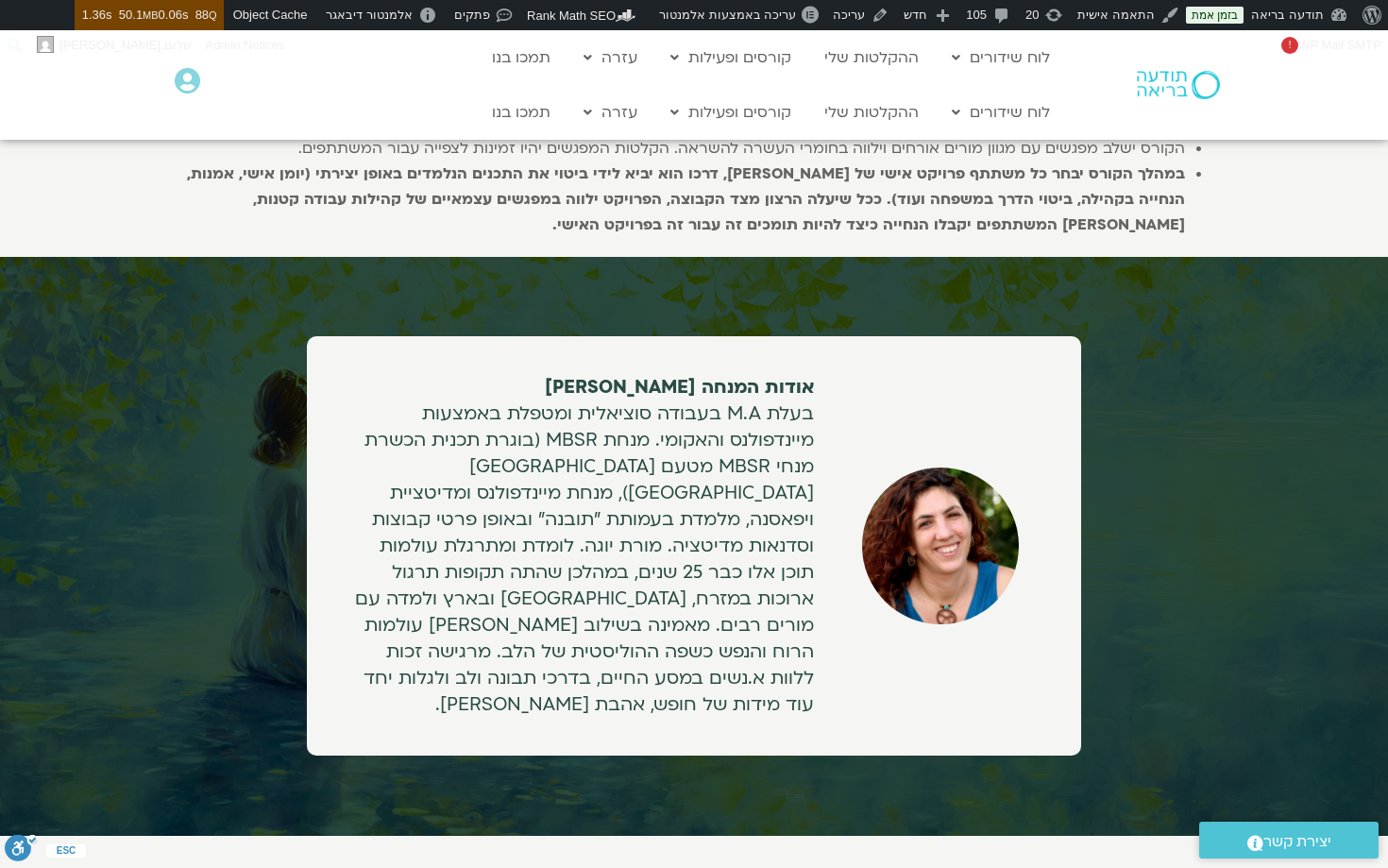
scroll to position [2653, 0]
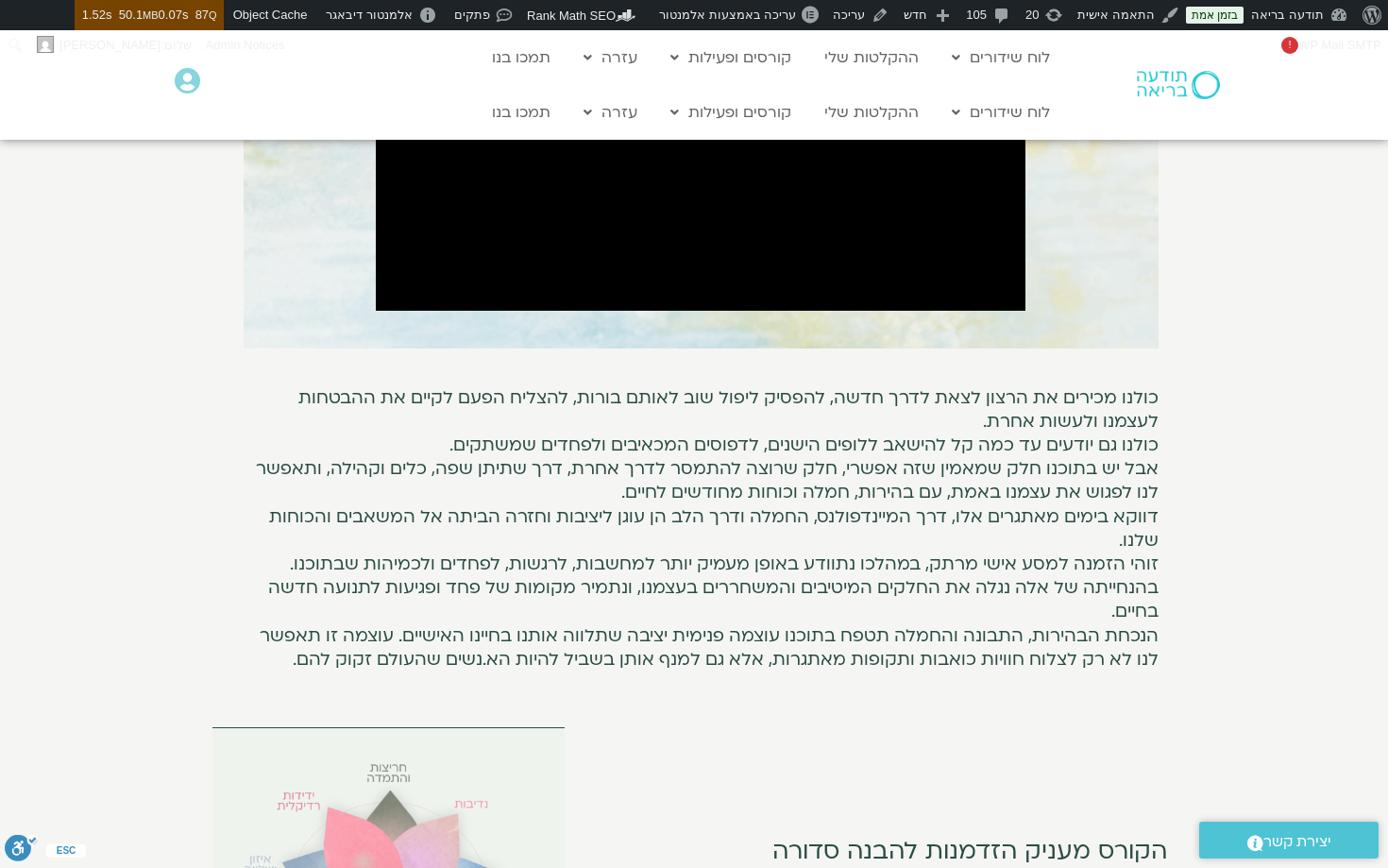
scroll to position [783, 0]
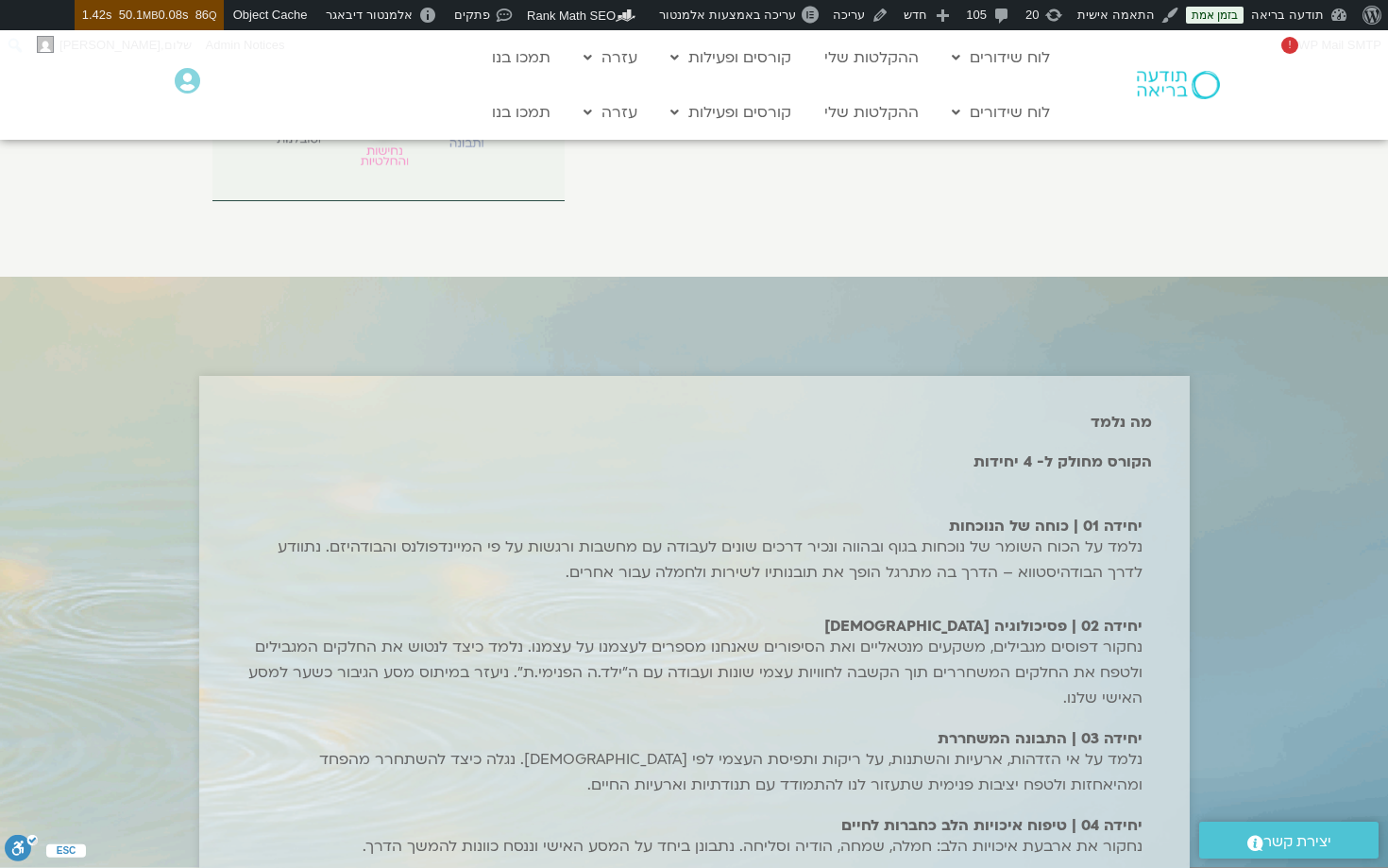
scroll to position [1002, 0]
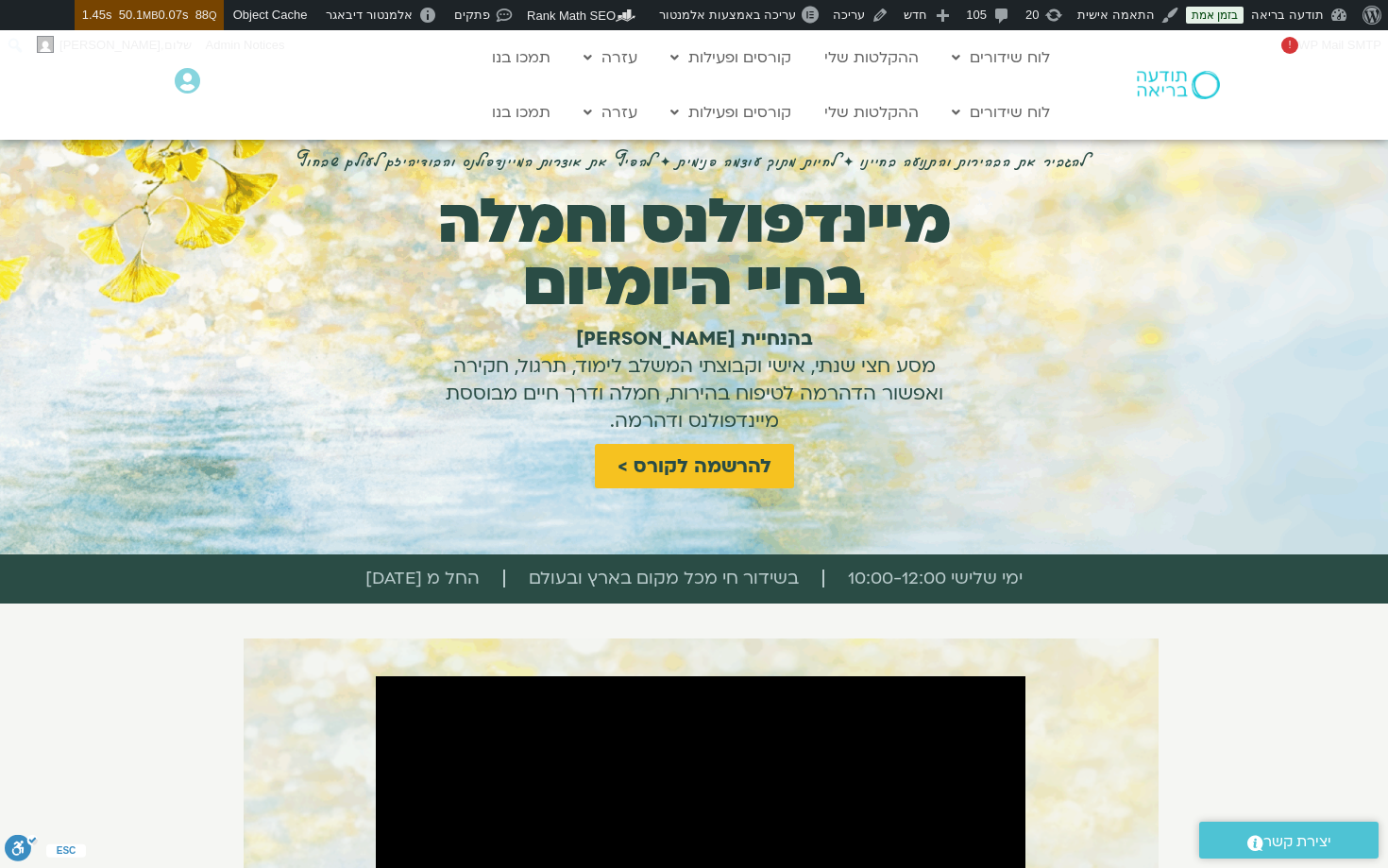
scroll to position [97, 0]
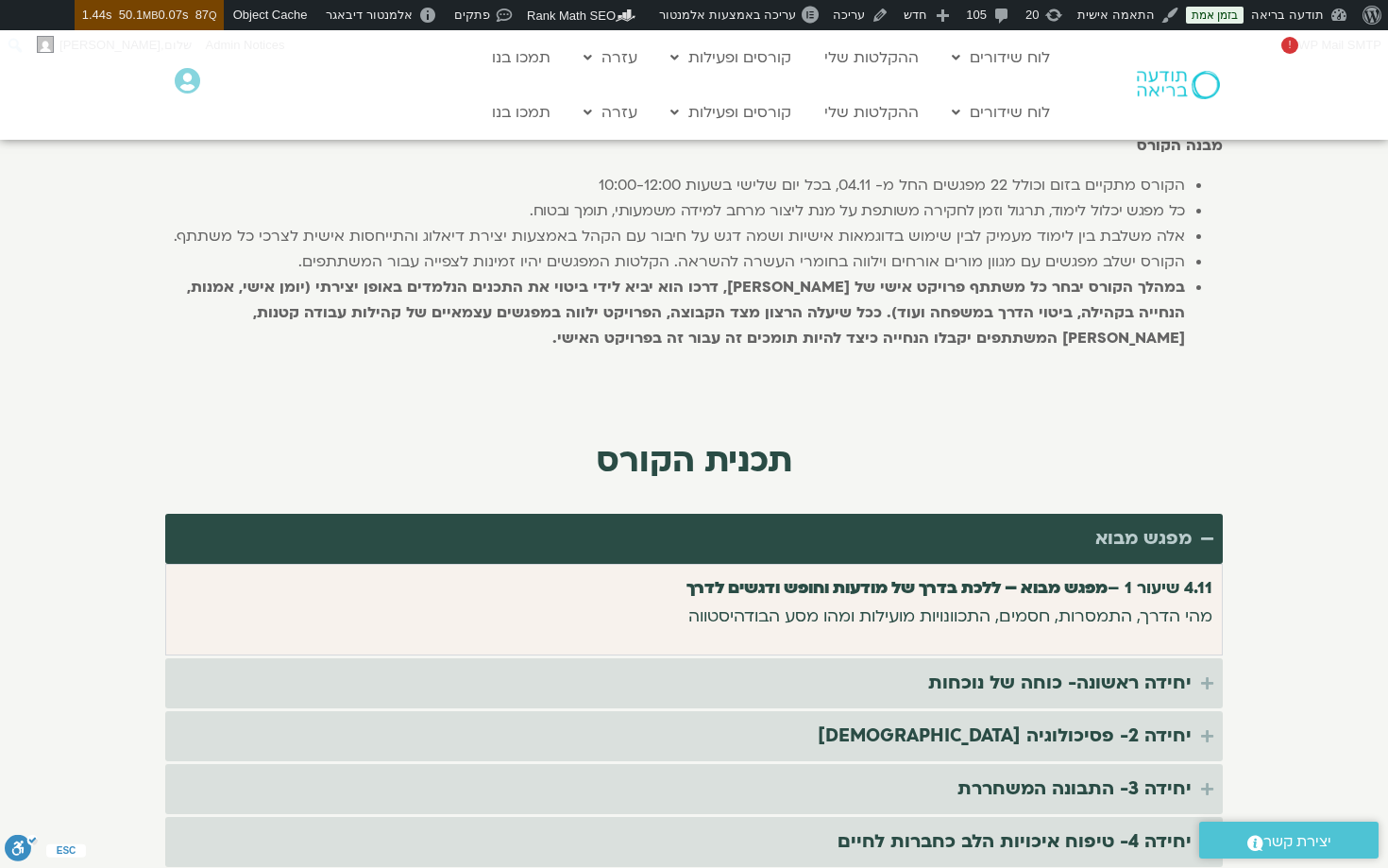
scroll to position [3087, 0]
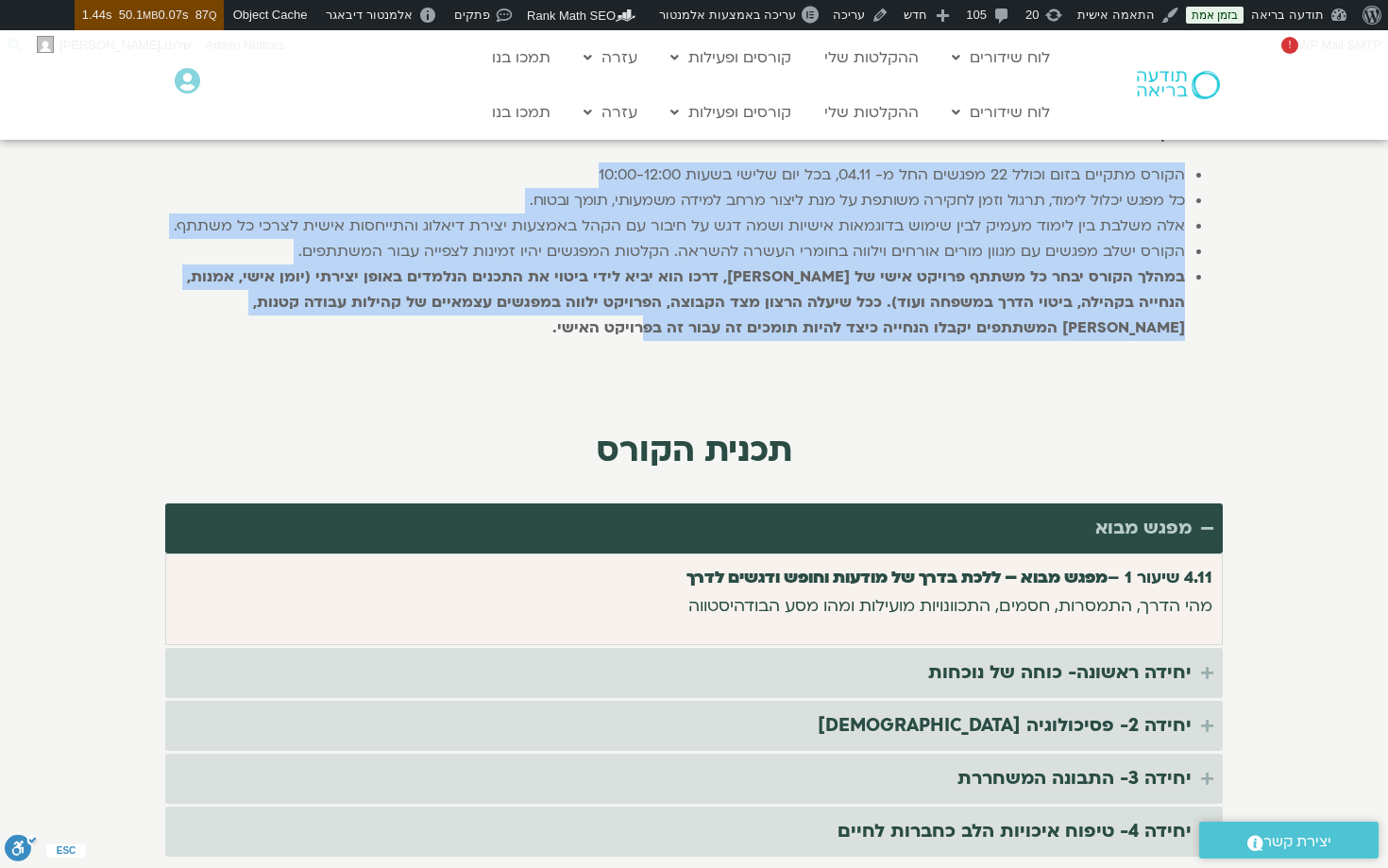
drag, startPoint x: 1117, startPoint y: 327, endPoint x: 660, endPoint y: 681, distance: 578.1
click at [660, 340] on ul "הקורס מתקיים בזום וכולל 22 מפגשים החל מ- 04.11, בכל יום שלישי בשעות 10:00-12:00…" at bounding box center [694, 251] width 1057 height 178
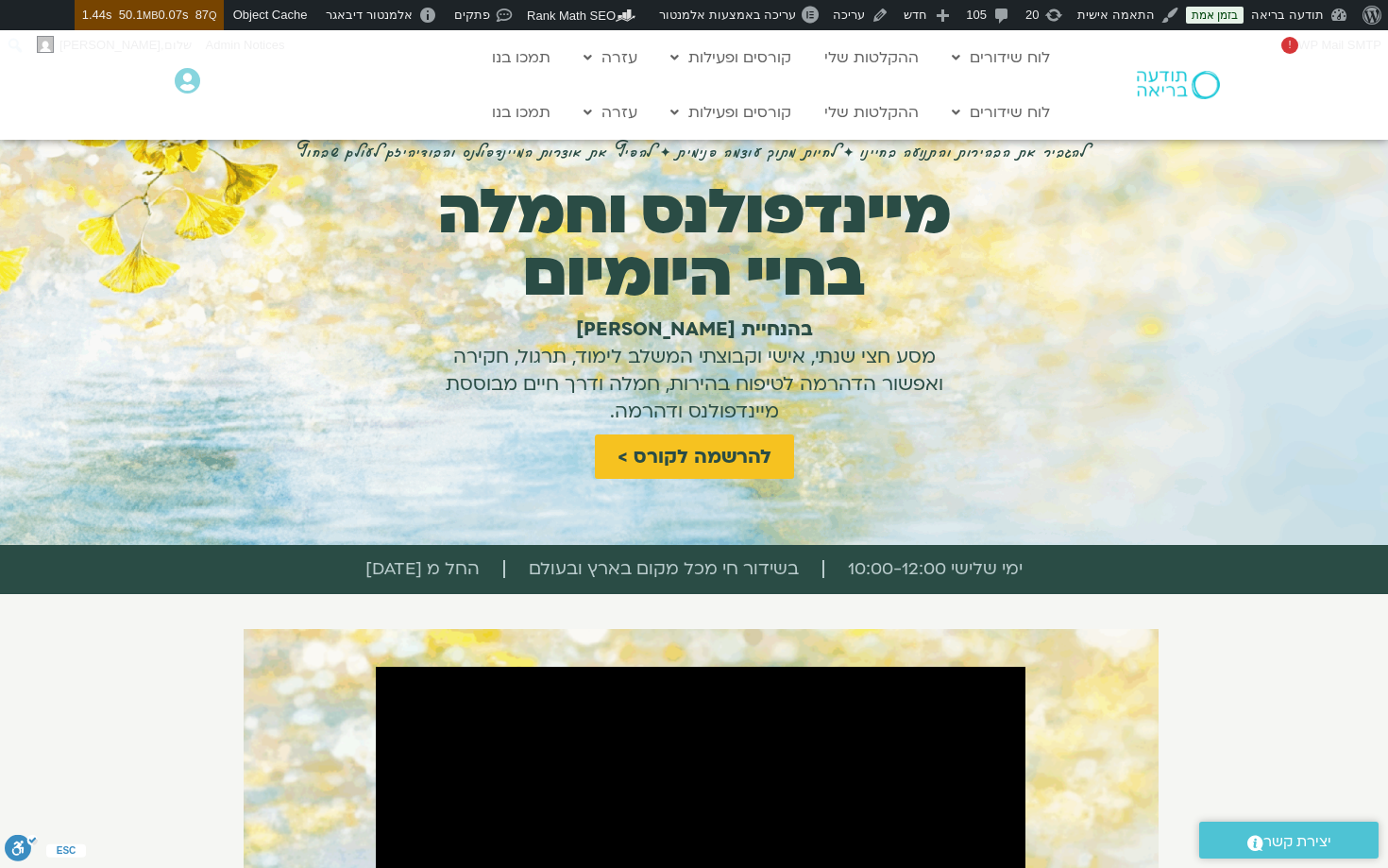
scroll to position [0, 0]
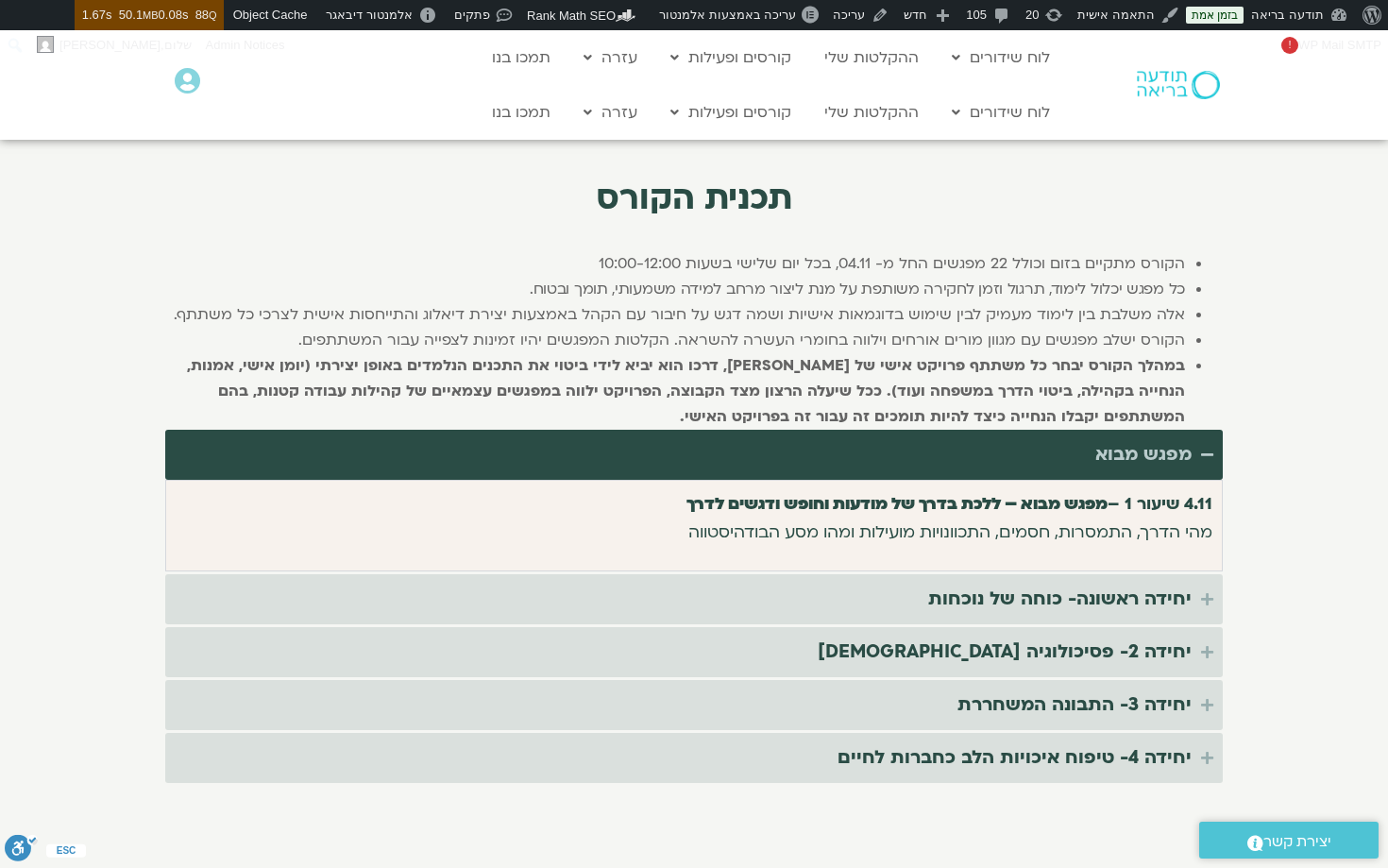
scroll to position [3092, 0]
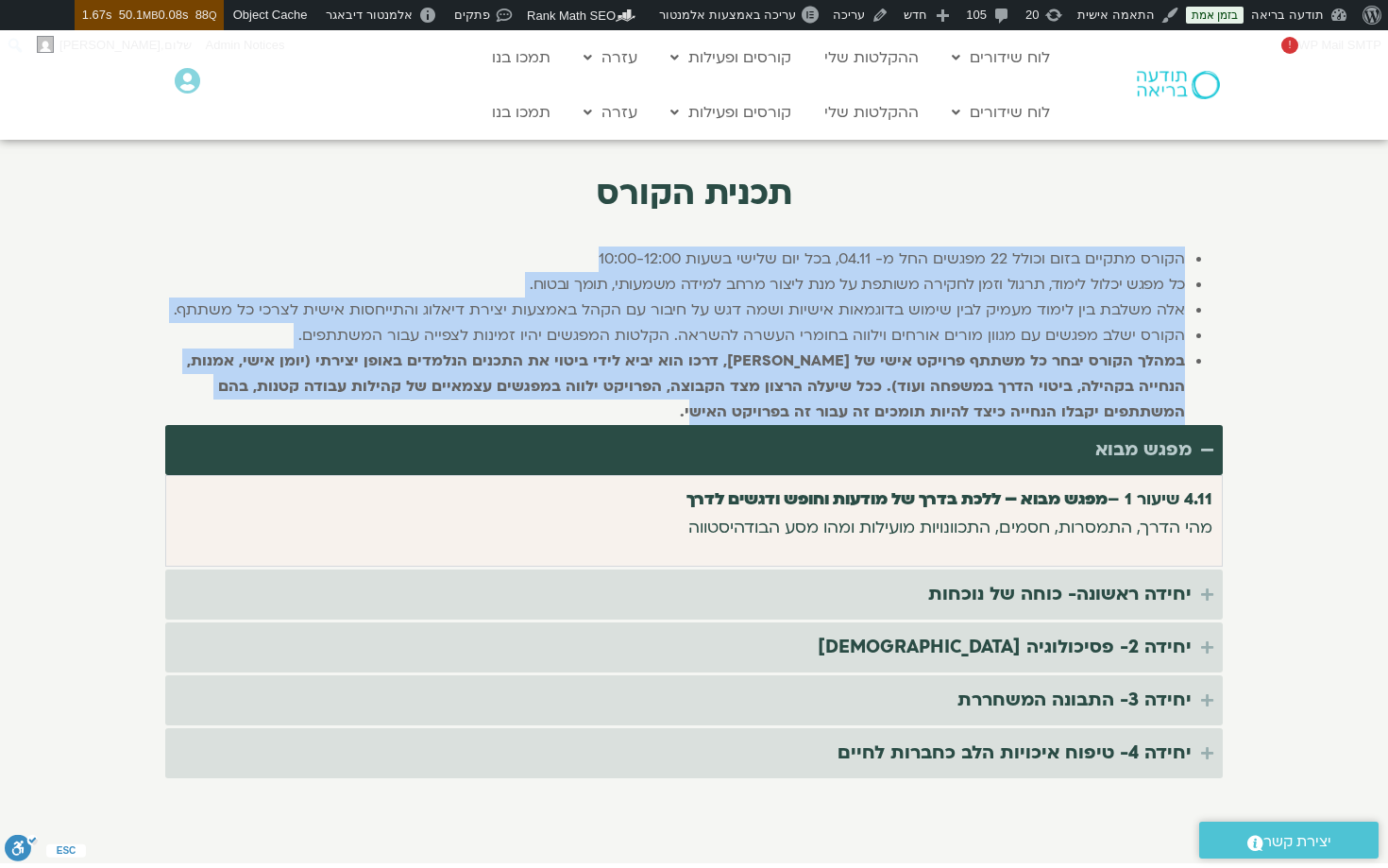
drag, startPoint x: 1008, startPoint y: 297, endPoint x: 530, endPoint y: 769, distance: 671.8
click at [530, 425] on ul "הקורס מתקיים בזום וכולל 22 מפגשים החל מ- 04.11, בכל יום שלישי בשעות 10:00-12:00…" at bounding box center [694, 336] width 1057 height 178
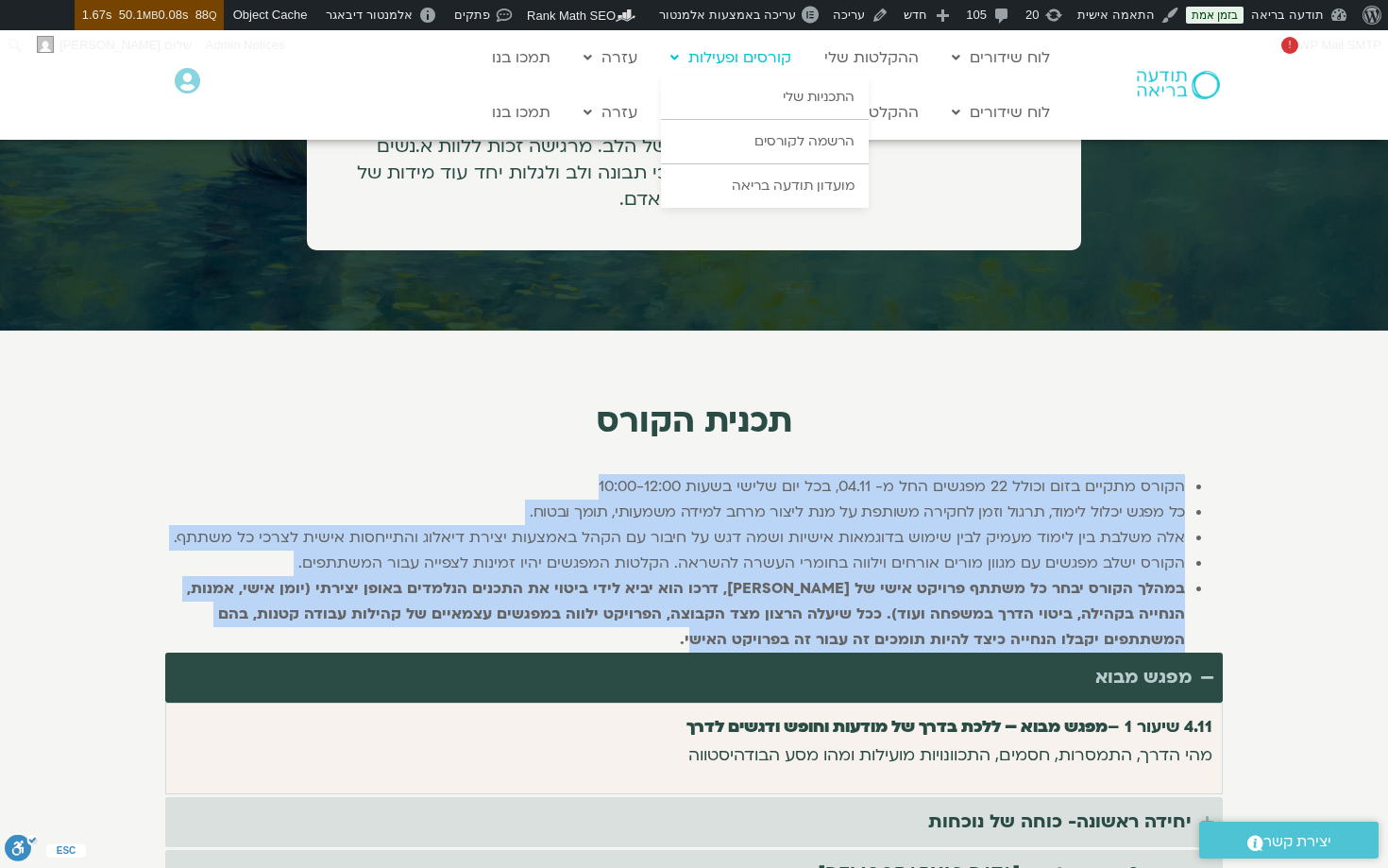
scroll to position [3077, 0]
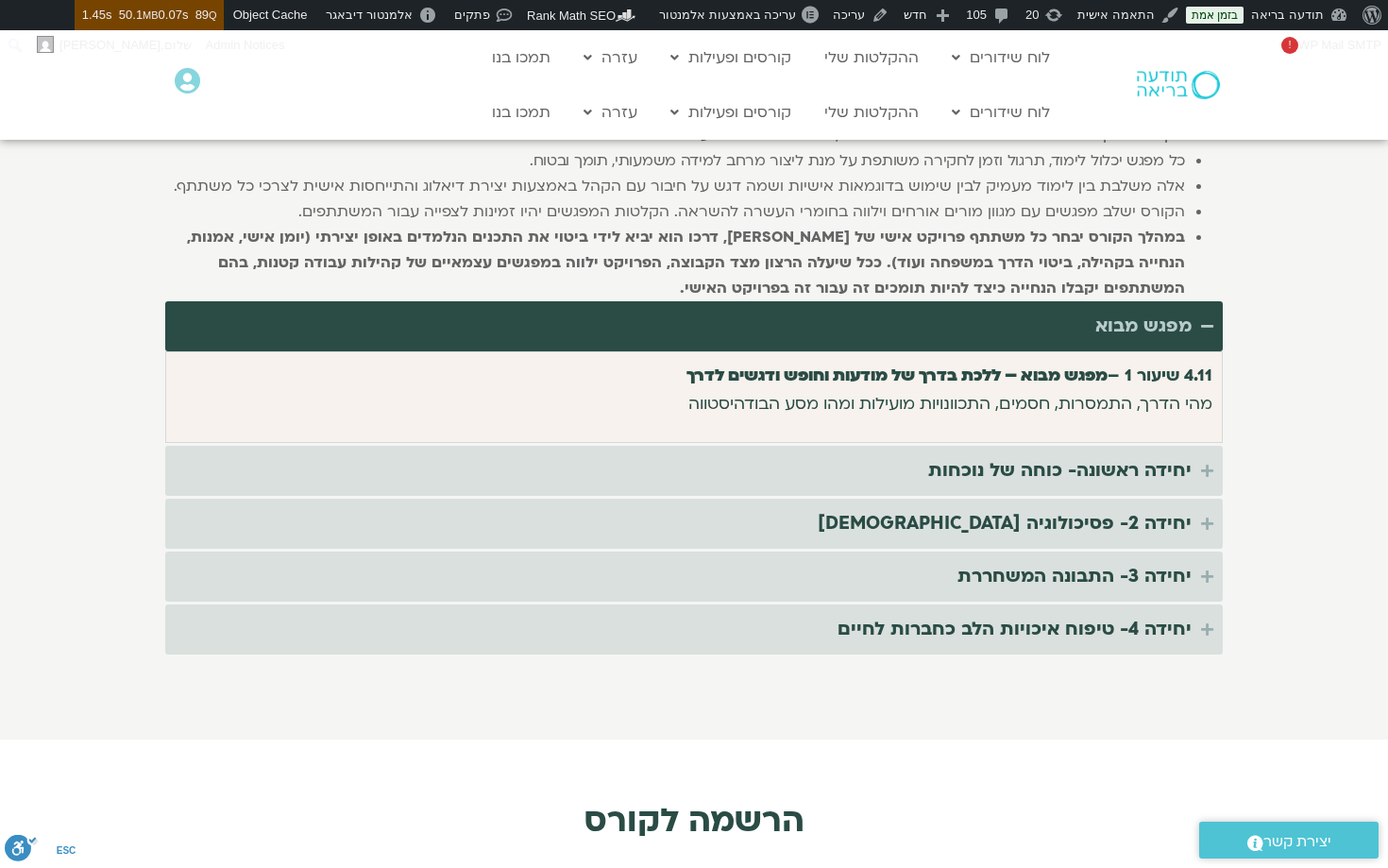
scroll to position [3246, 0]
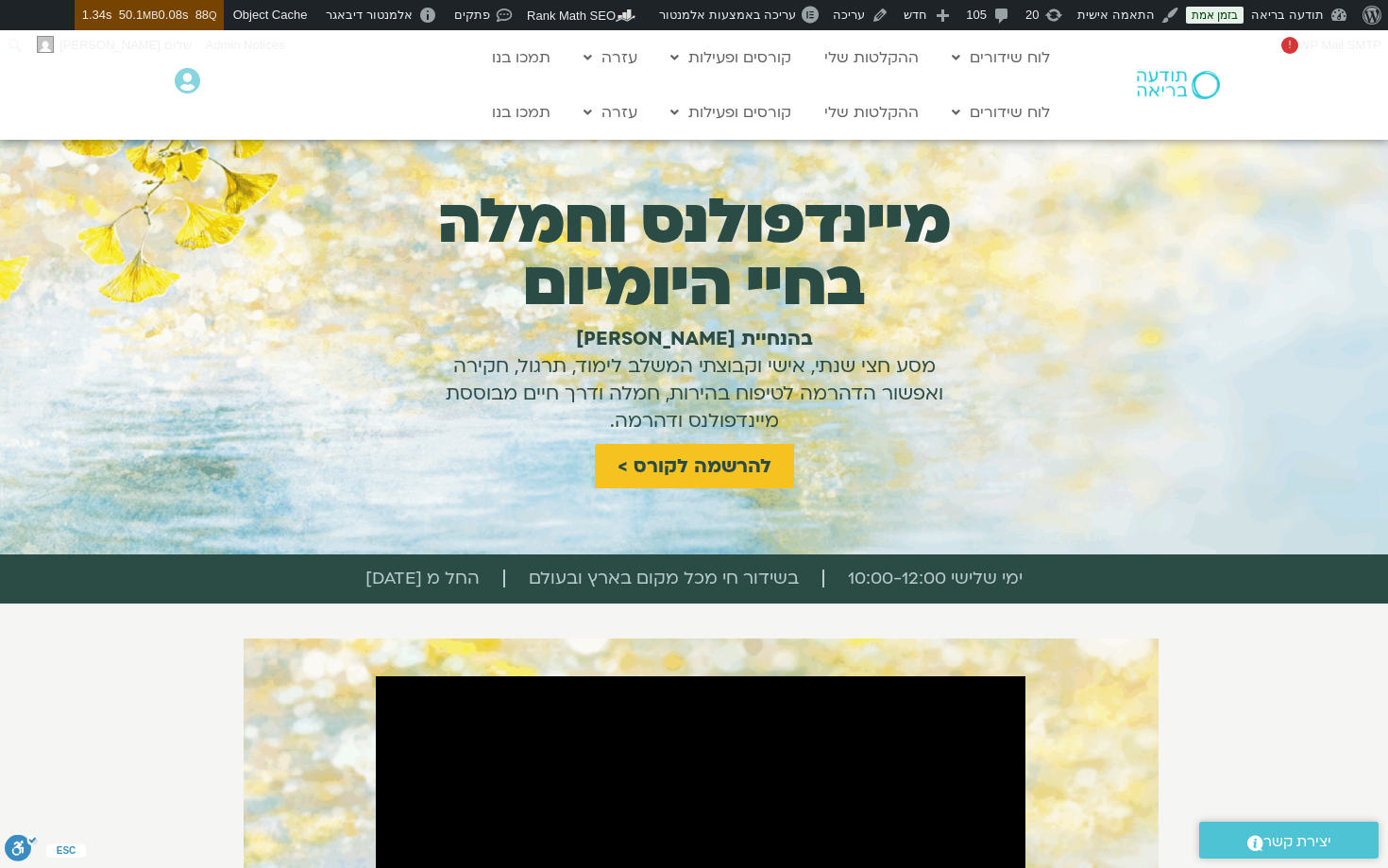
scroll to position [34, 0]
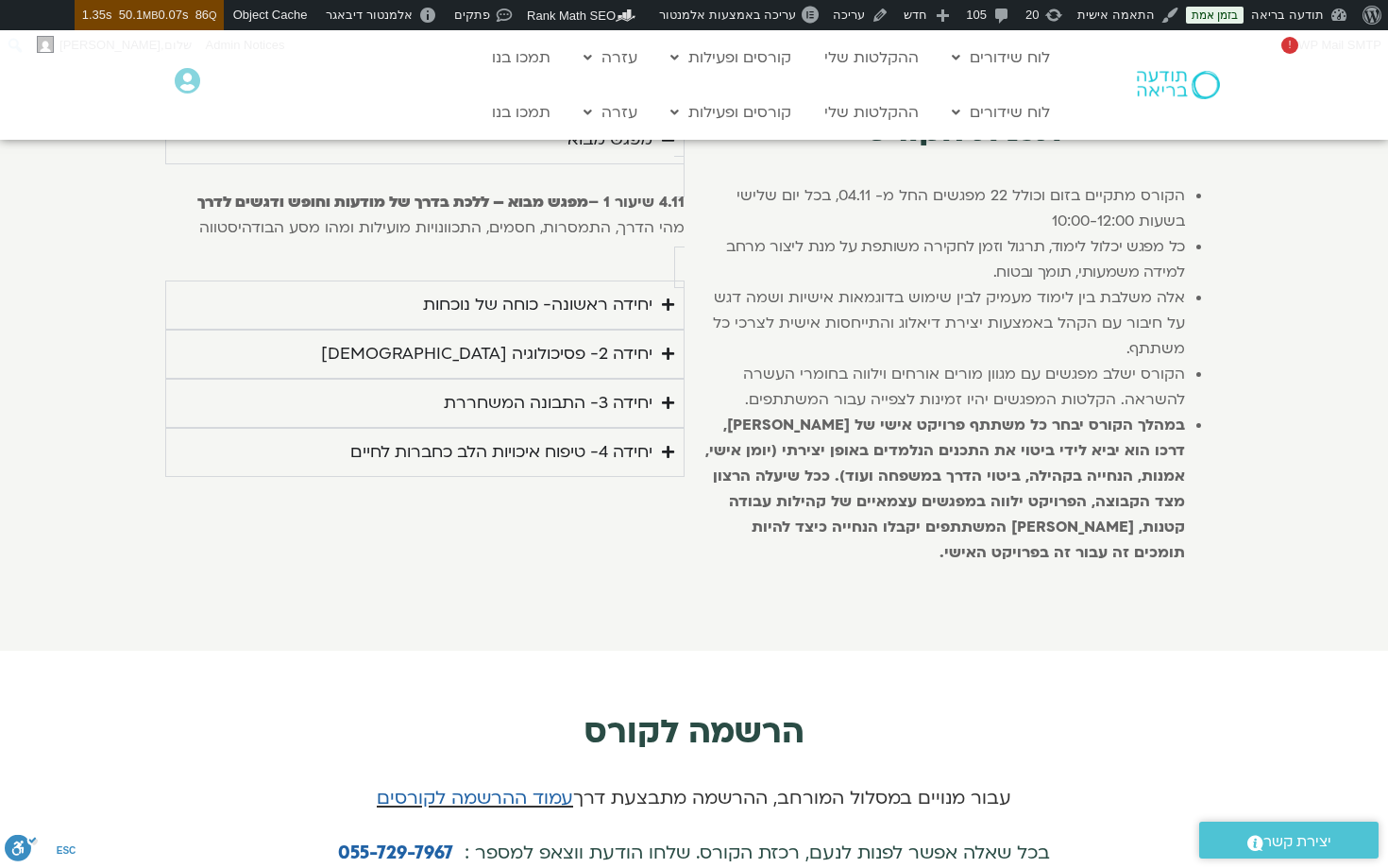
scroll to position [3163, 0]
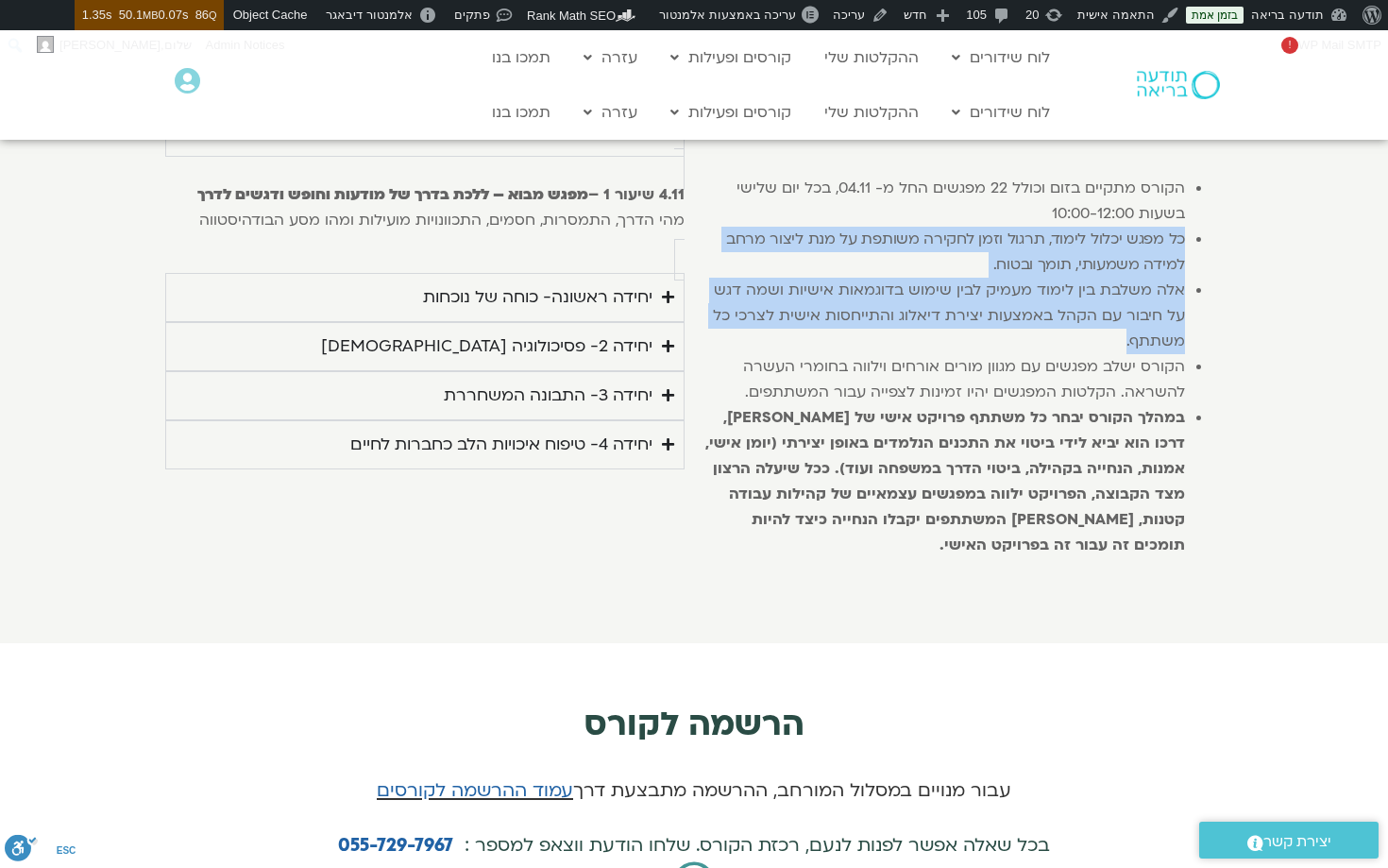
drag, startPoint x: 1212, startPoint y: 301, endPoint x: 798, endPoint y: 449, distance: 439.7
click at [798, 449] on ul "הקורס מתקיים בזום וכולל 22 מפגשים החל מ- 04.11, בכל יום שלישי בשעות 10:00-12:00…" at bounding box center [963, 366] width 520 height 382
copy ul "כל מפגש יכלול לימוד, תרגול וזמן לחקירה משותפת על מנת ליצור מרחב למידה משמעותי, …"
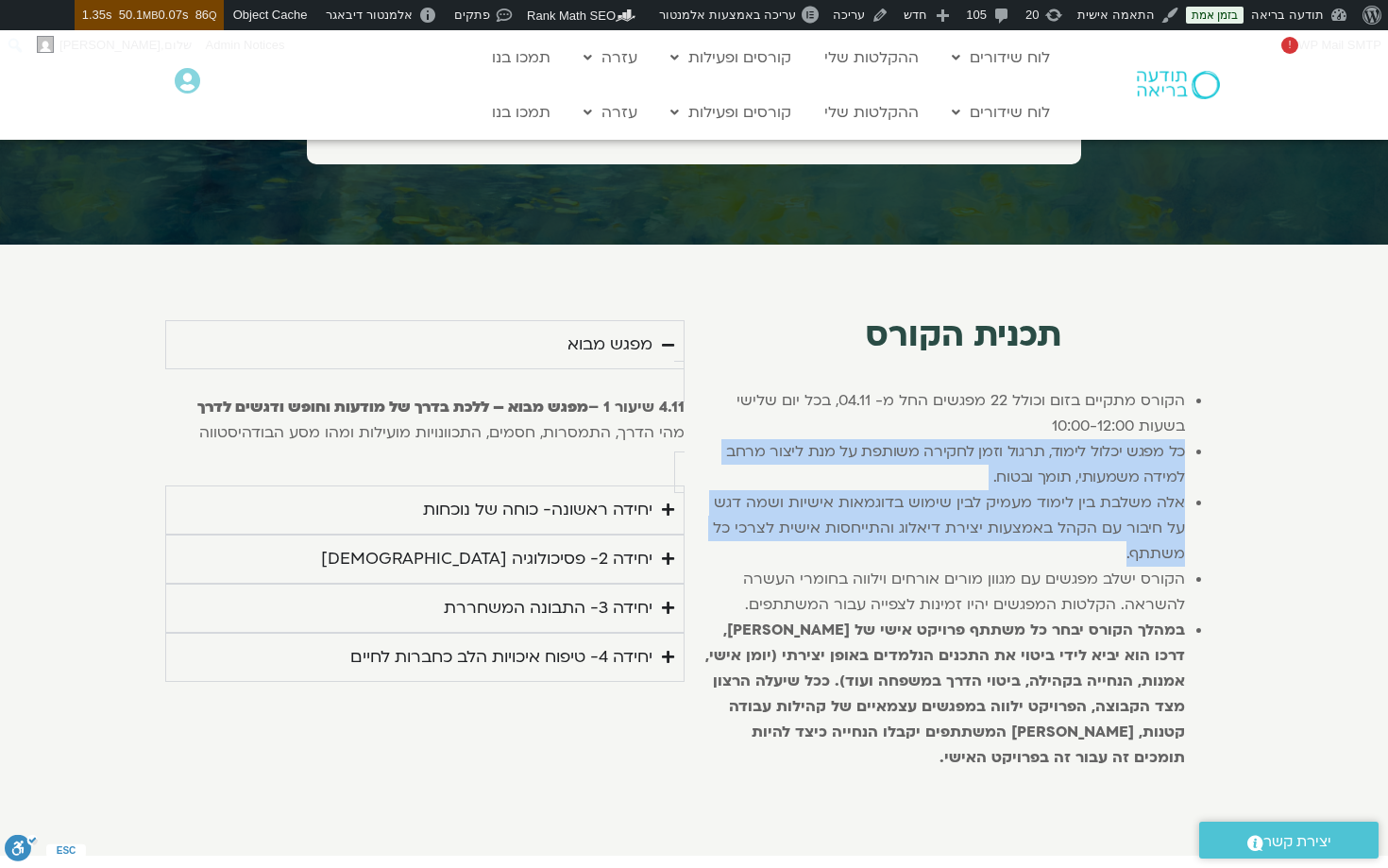
scroll to position [2492, 0]
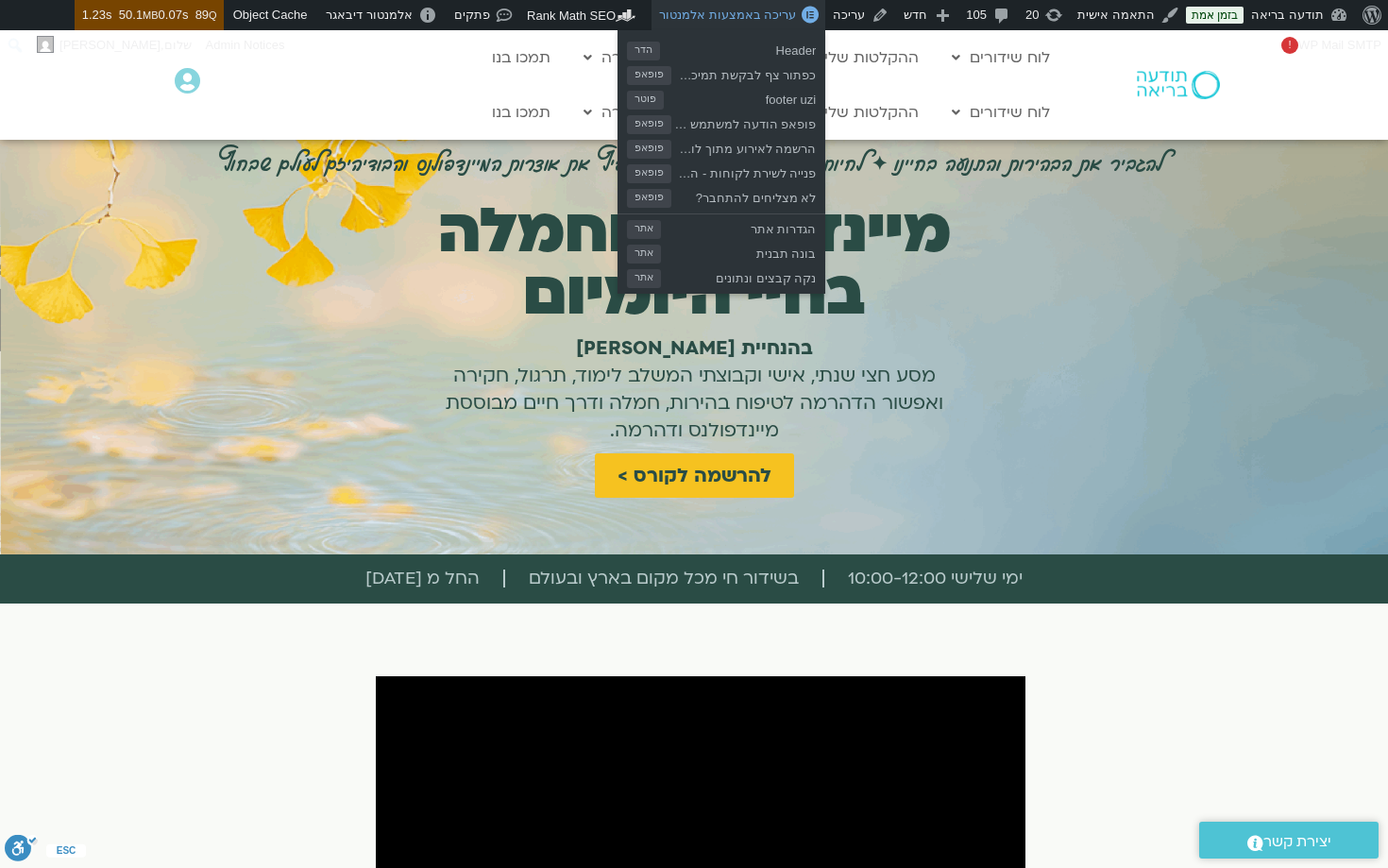
click at [728, 13] on span "עריכה באמצעות אלמנטור" at bounding box center [728, 15] width 137 height 14
